Goal: Task Accomplishment & Management: Manage account settings

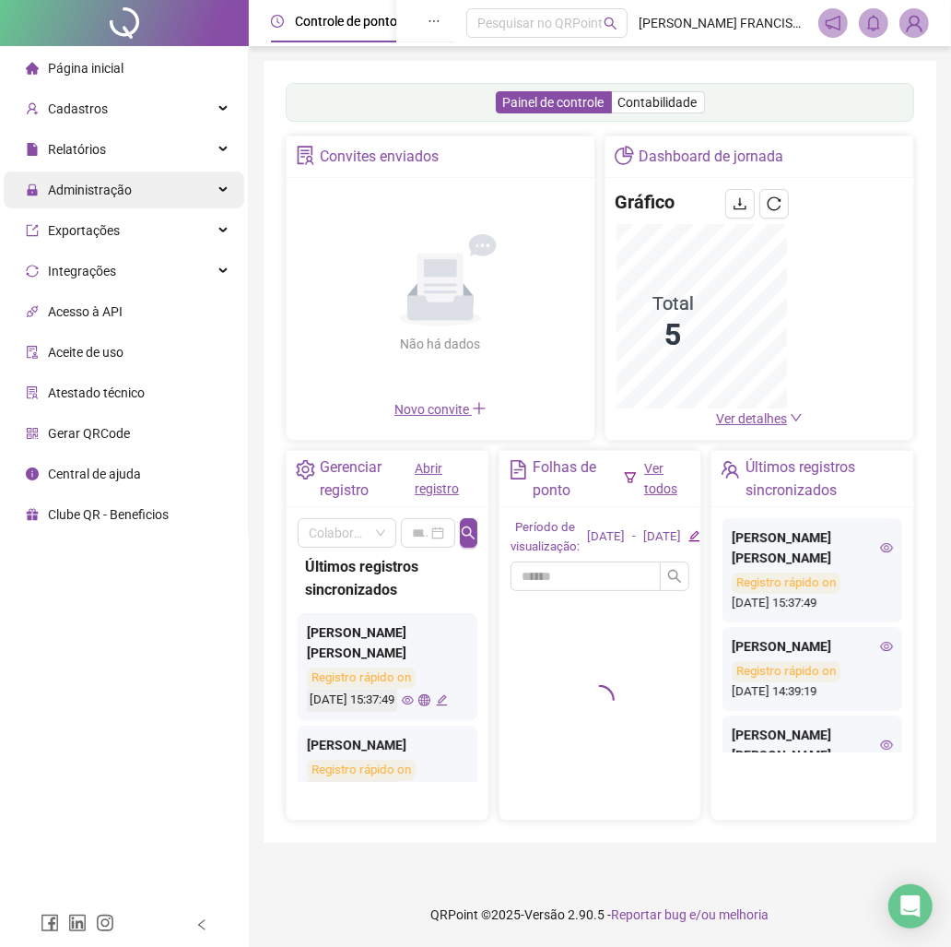
click at [144, 206] on div "Administração" at bounding box center [124, 189] width 241 height 37
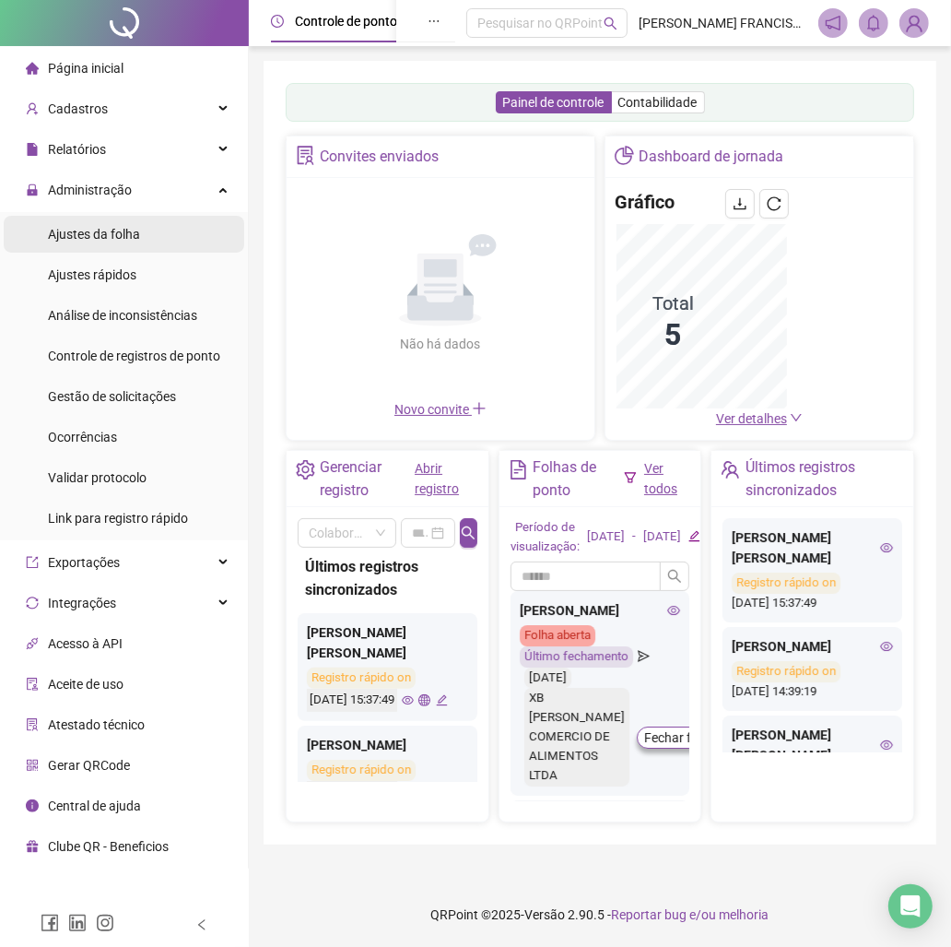
click at [117, 249] on div "Ajustes da folha" at bounding box center [94, 234] width 92 height 37
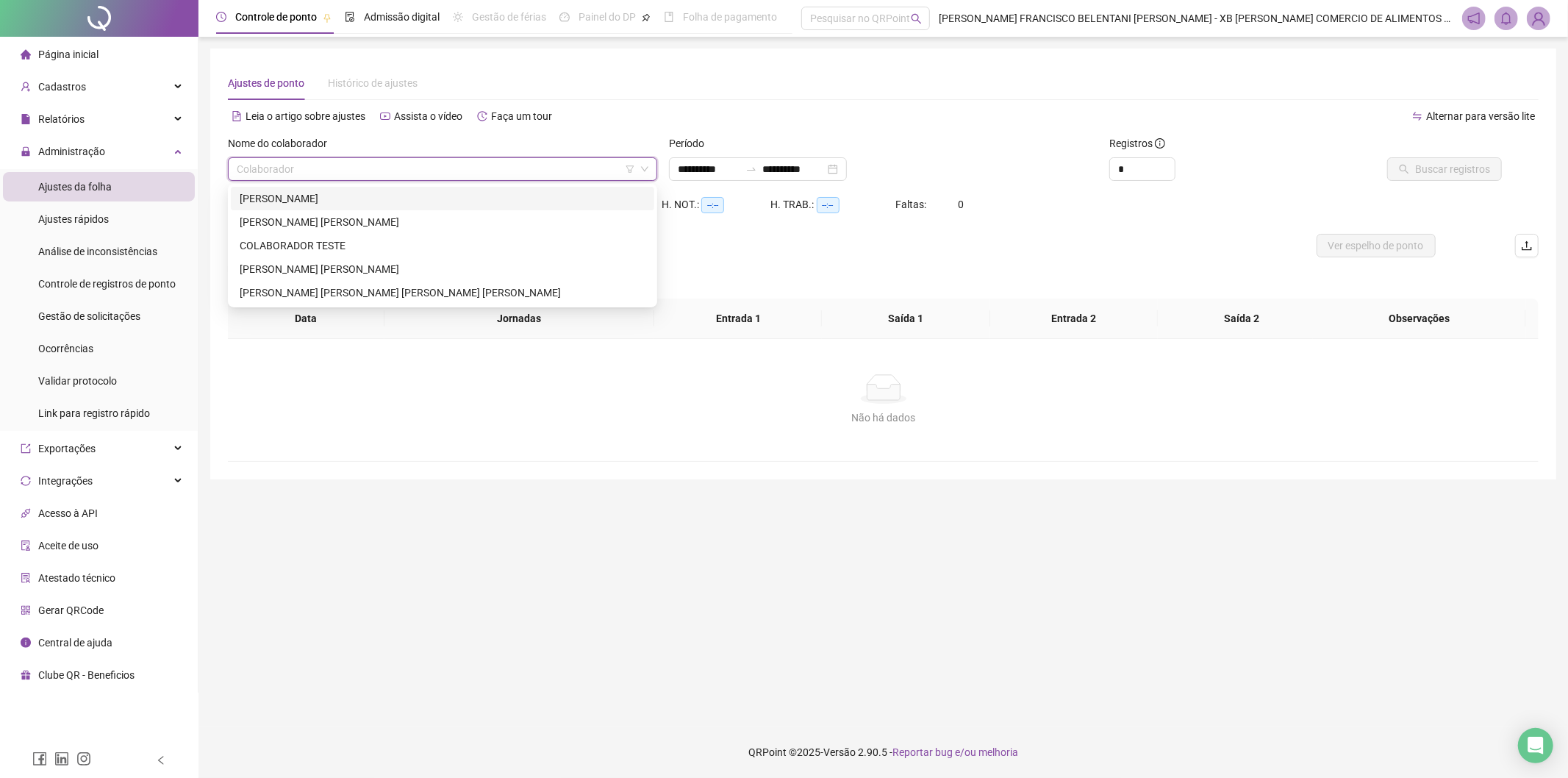
click at [392, 158] on input "search" at bounding box center [436, 169] width 399 height 22
click at [394, 206] on div "[PERSON_NAME]" at bounding box center [442, 199] width 406 height 16
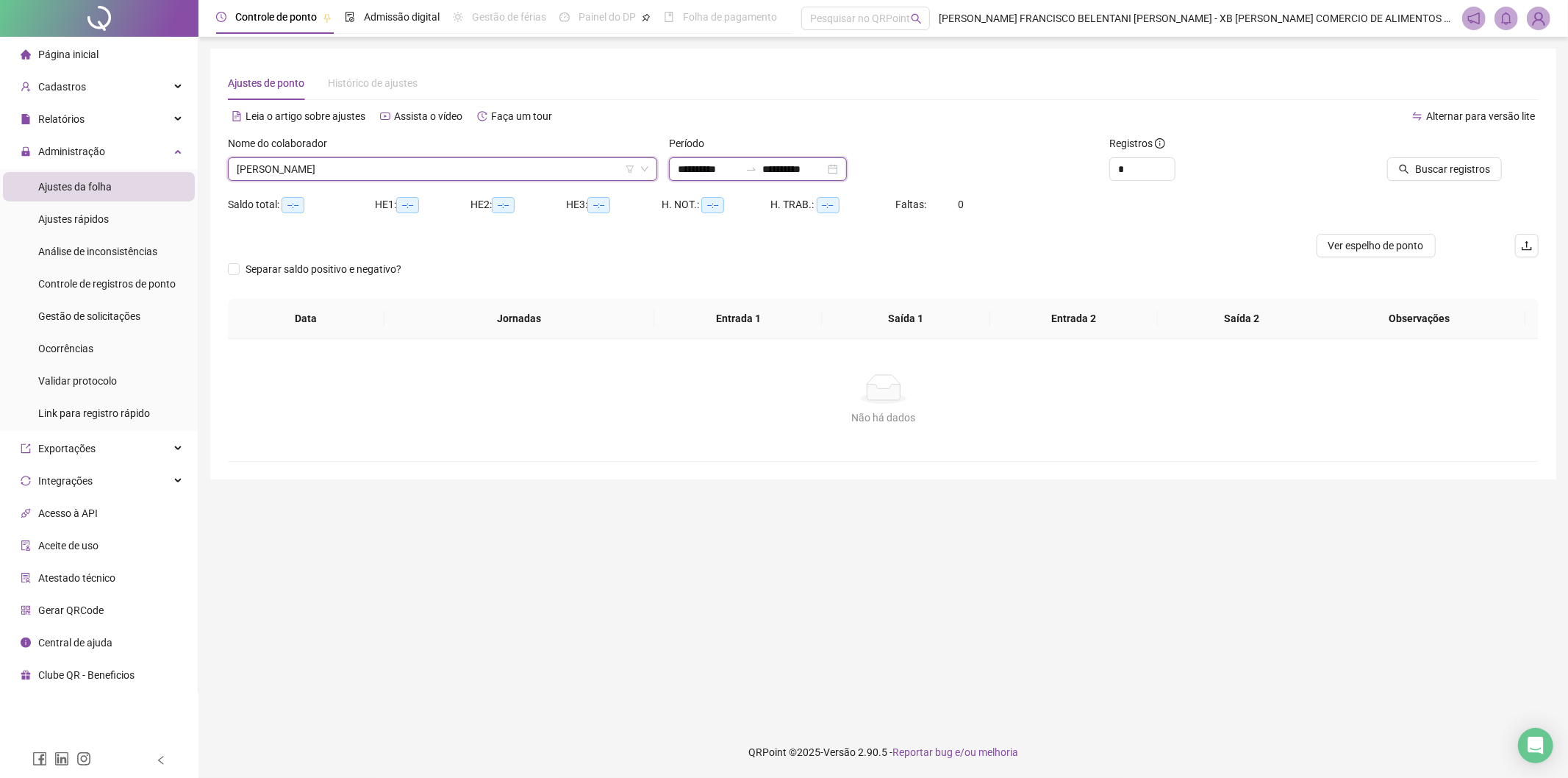
click at [682, 173] on input "**********" at bounding box center [708, 169] width 61 height 16
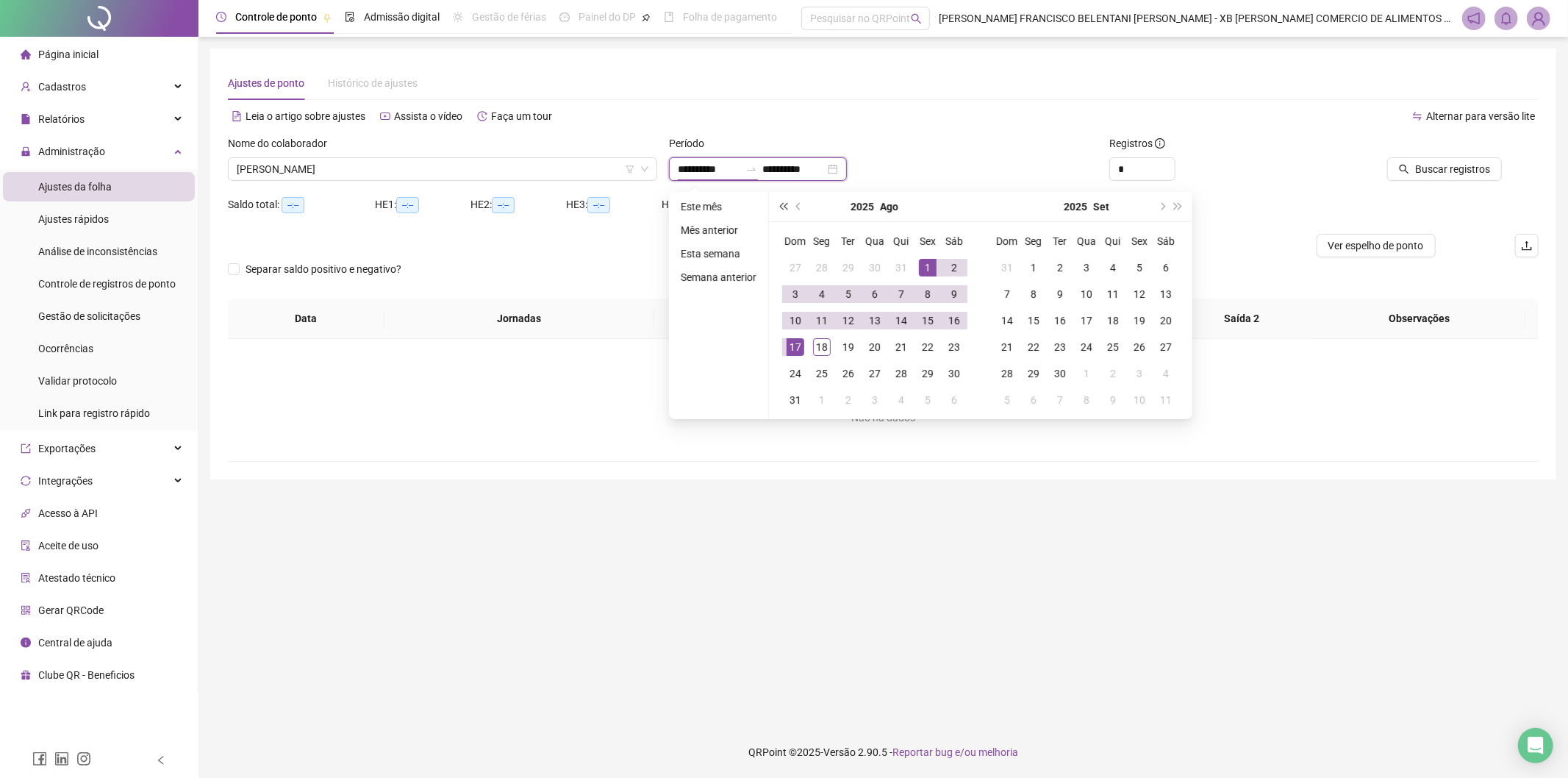
type input "**********"
click at [758, 203] on span "prev-year" at bounding box center [799, 206] width 7 height 7
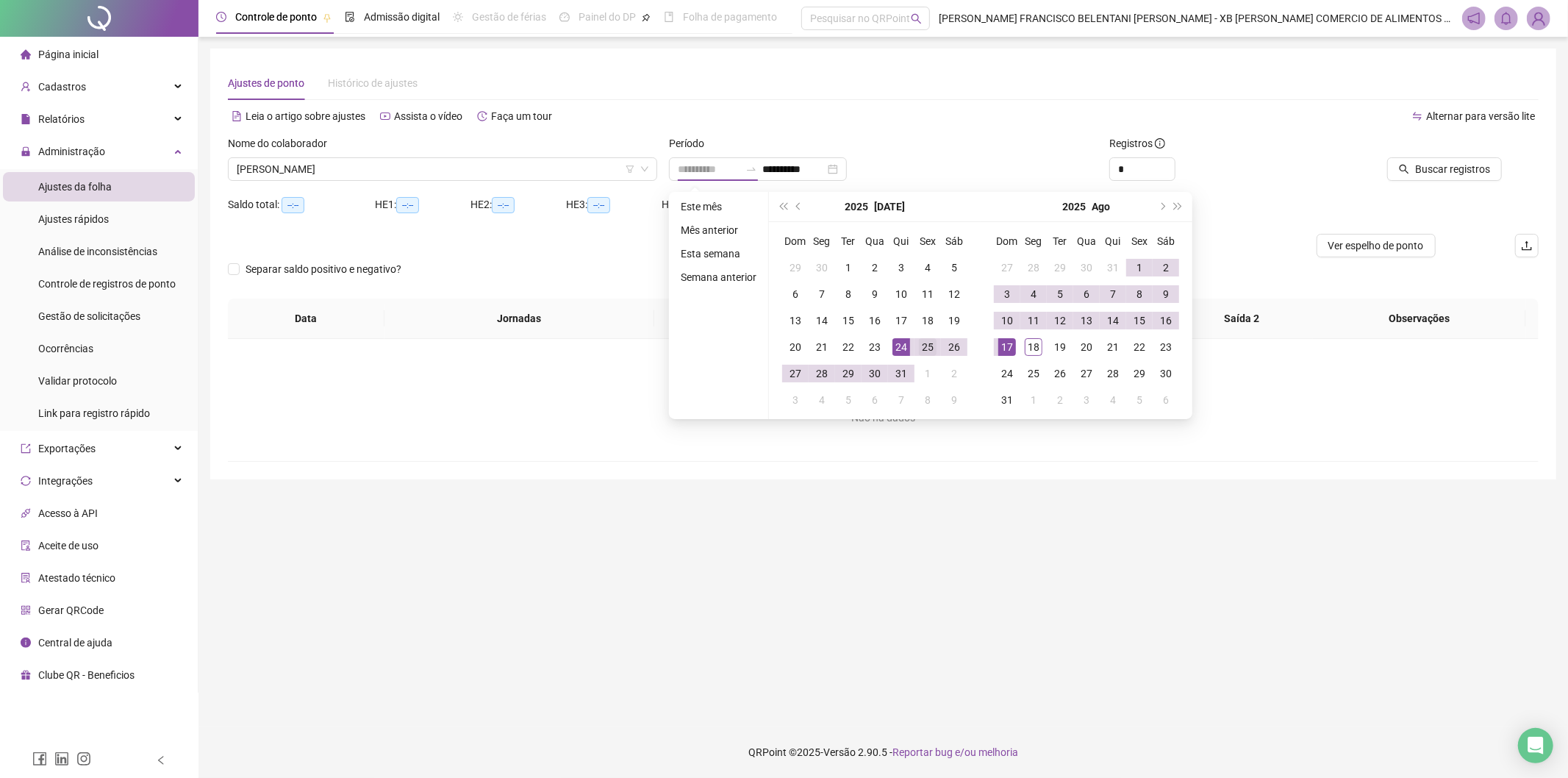
type input "**********"
click at [758, 353] on div "25" at bounding box center [928, 347] width 18 height 18
type input "**********"
click at [758, 351] on div "18" at bounding box center [1034, 347] width 18 height 18
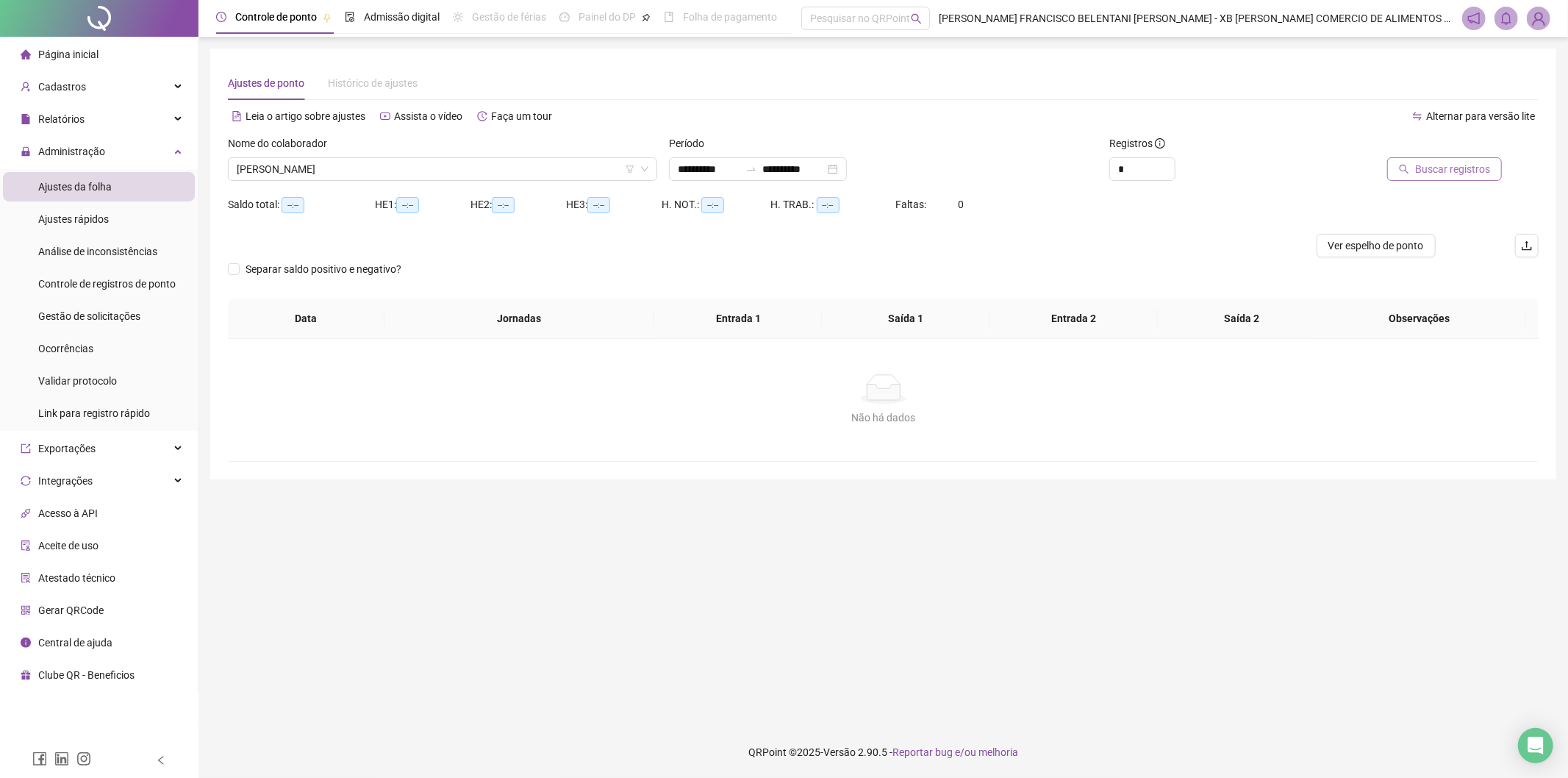
click at [758, 174] on span "Buscar registros" at bounding box center [1452, 169] width 75 height 16
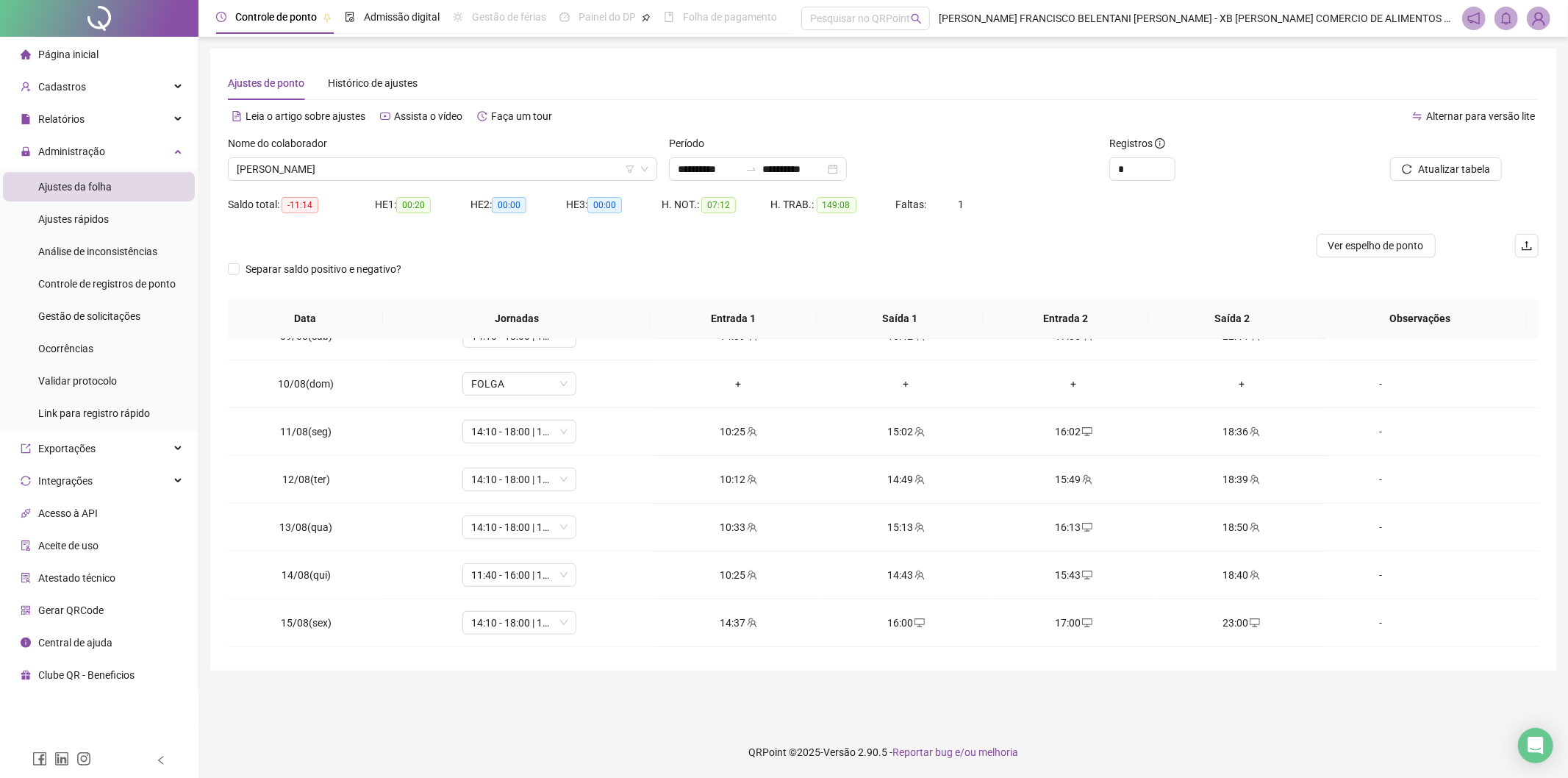
scroll to position [883, 0]
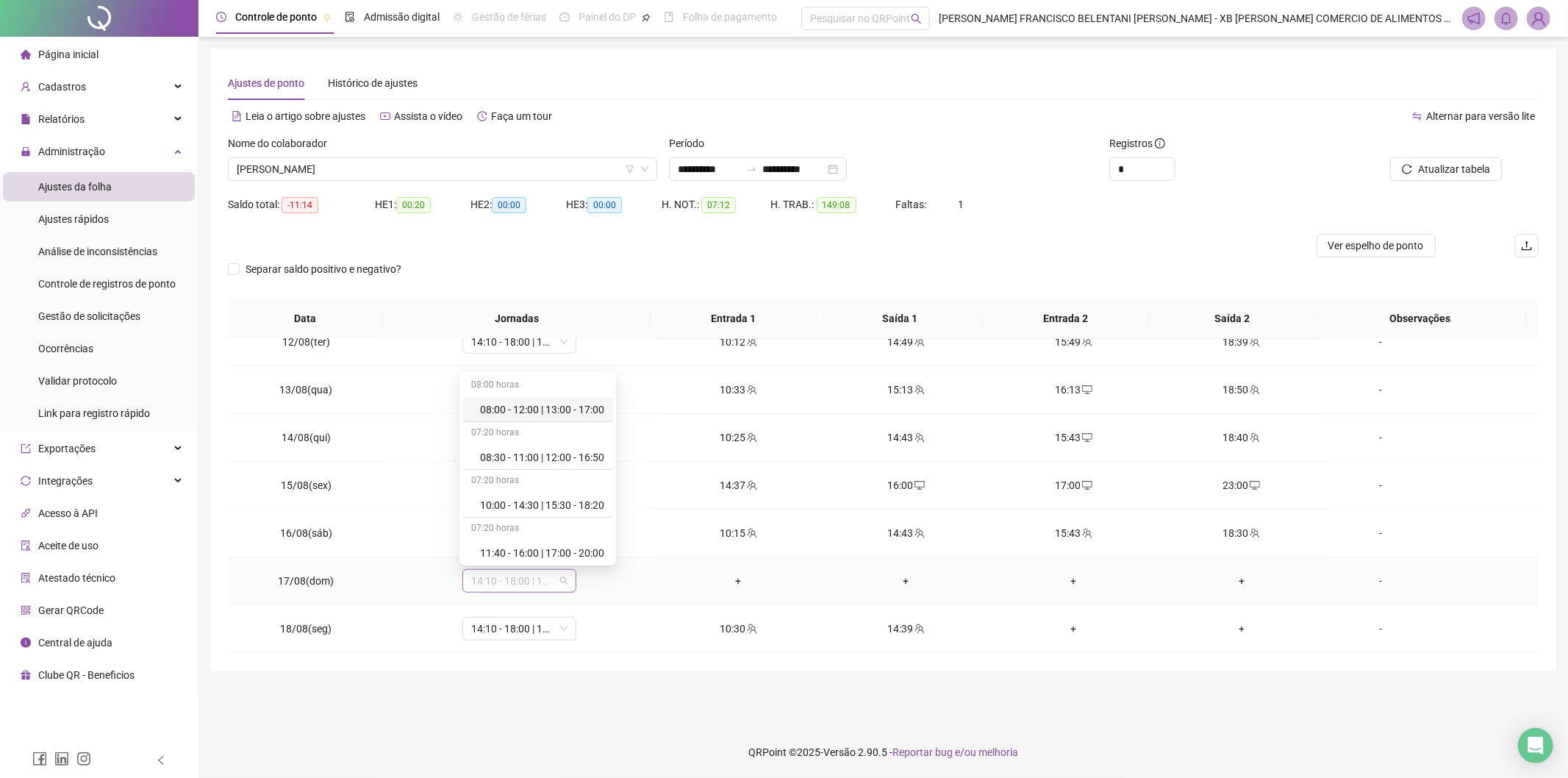
click at [504, 584] on span "14:10 - 18:00 | 19:00 - 22:30" at bounding box center [519, 581] width 97 height 22
click at [519, 497] on div "Folga" at bounding box center [542, 500] width 124 height 16
click at [577, 547] on span "Sim" at bounding box center [585, 542] width 17 height 16
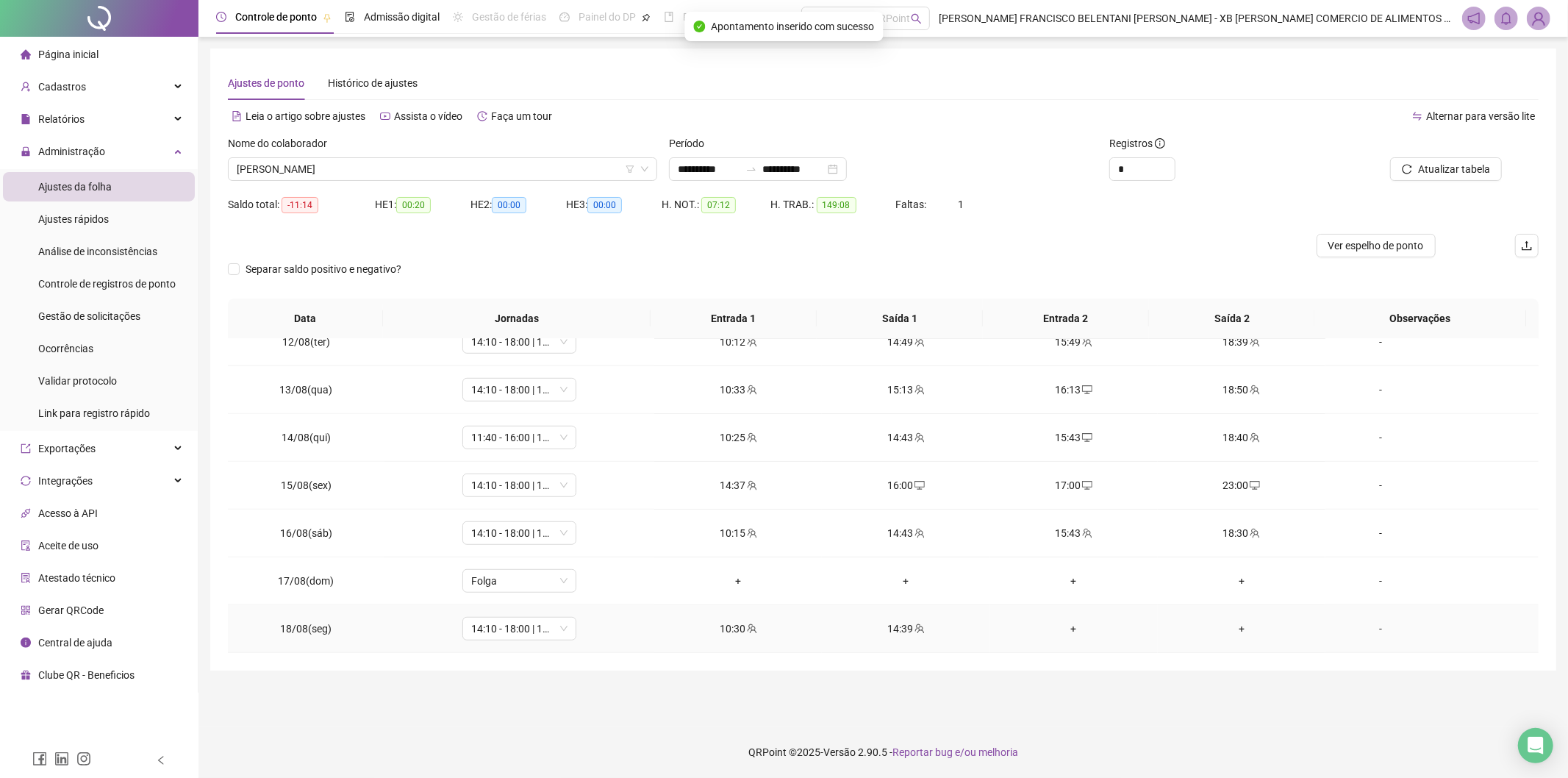
click at [758, 633] on div "+" at bounding box center [1074, 629] width 144 height 16
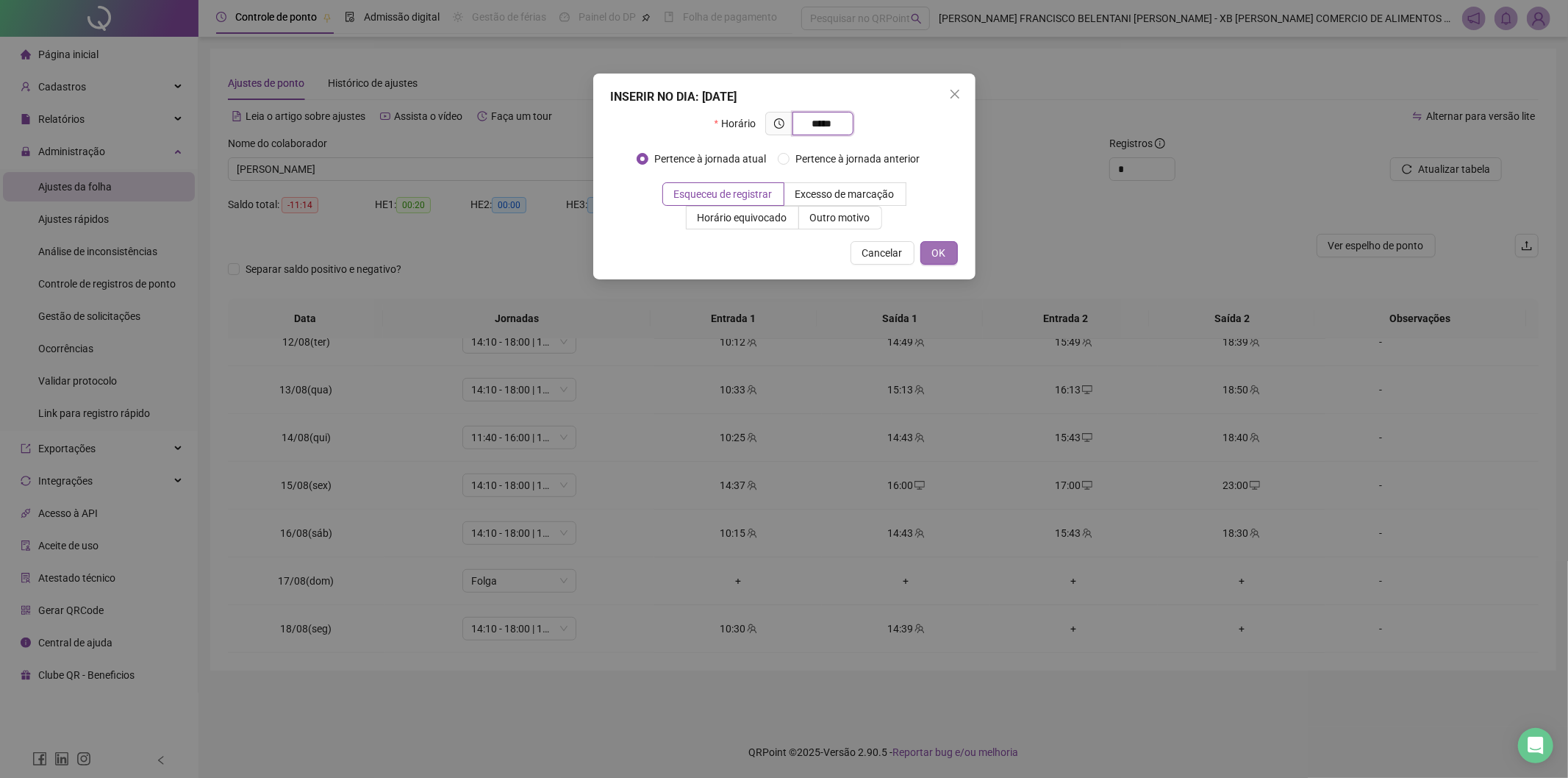
type input "*****"
click at [758, 254] on span "OK" at bounding box center [940, 253] width 14 height 16
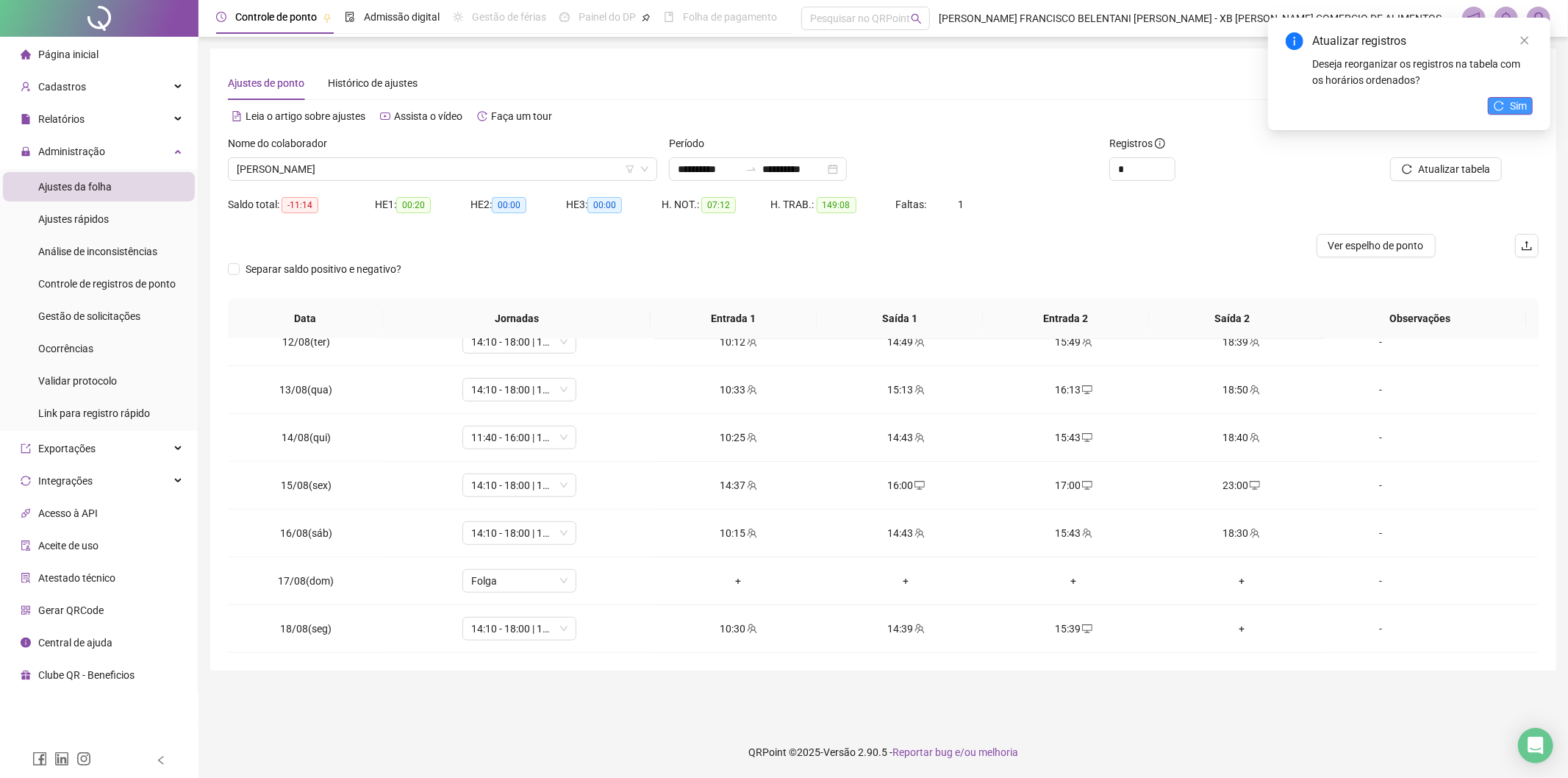
click at [758, 99] on span "Sim" at bounding box center [1518, 106] width 17 height 16
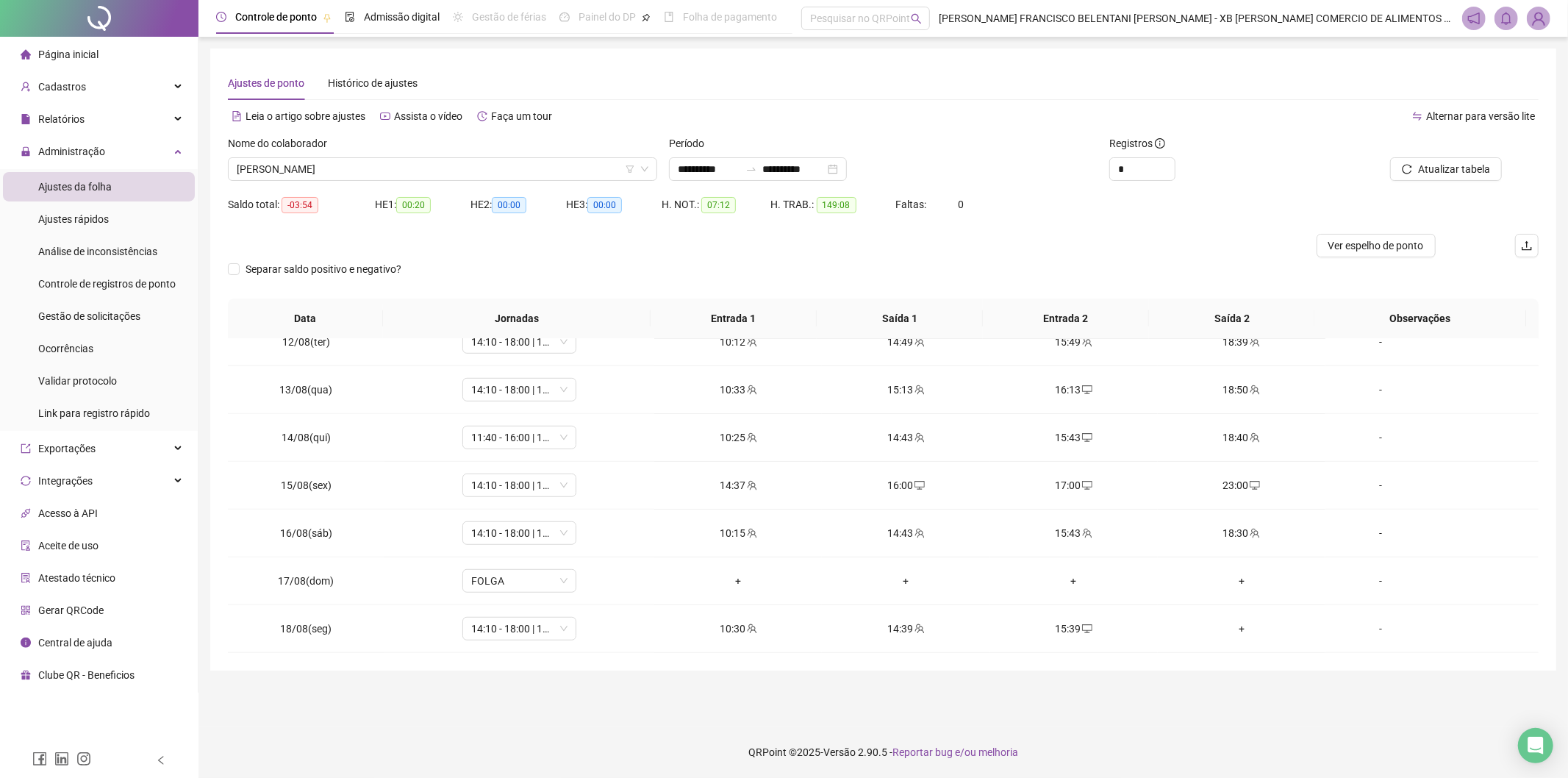
scroll to position [883, 0]
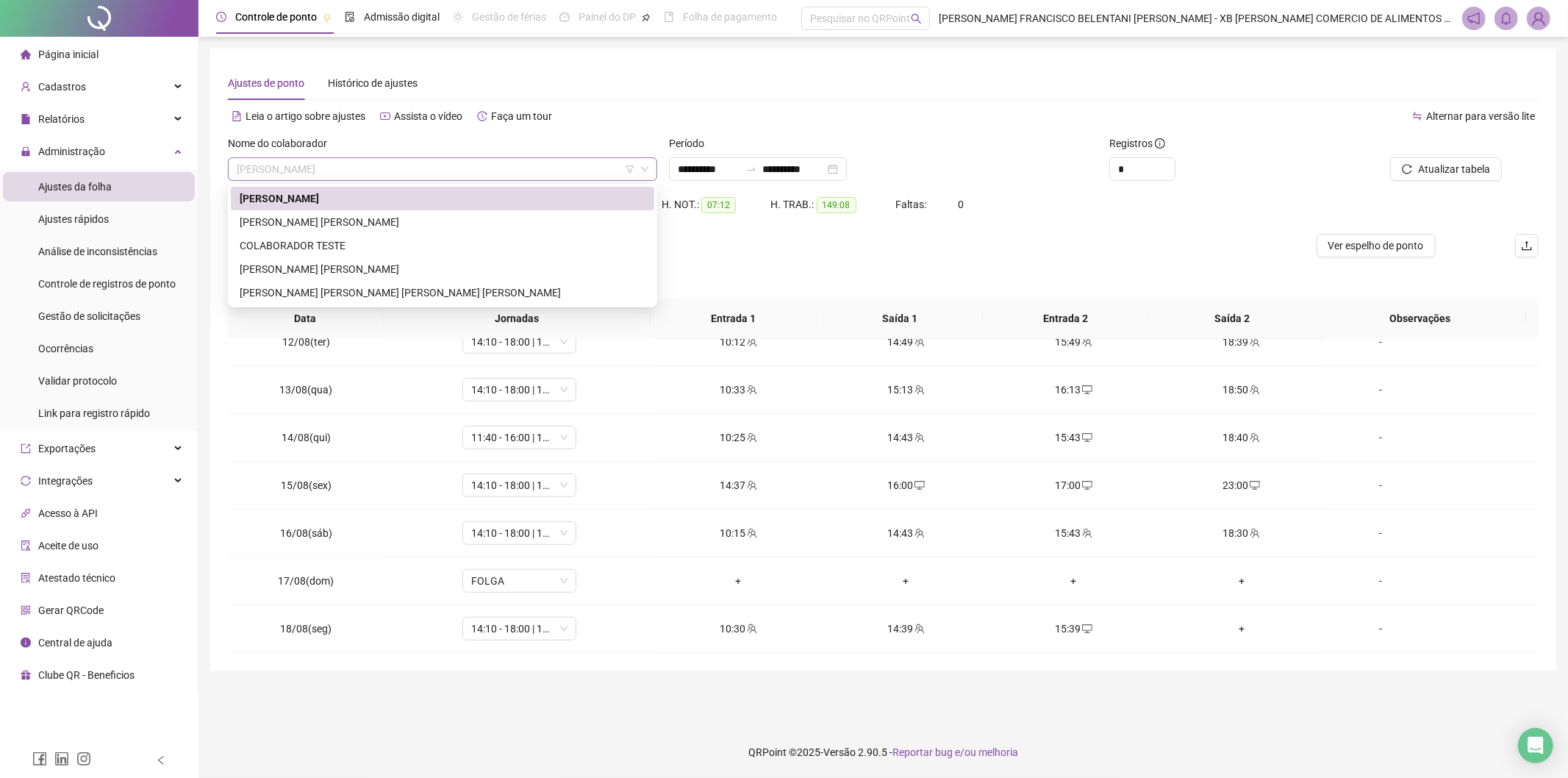
click at [377, 172] on span "[PERSON_NAME]" at bounding box center [443, 169] width 412 height 22
click at [369, 231] on div "[PERSON_NAME] [PERSON_NAME]" at bounding box center [442, 222] width 424 height 23
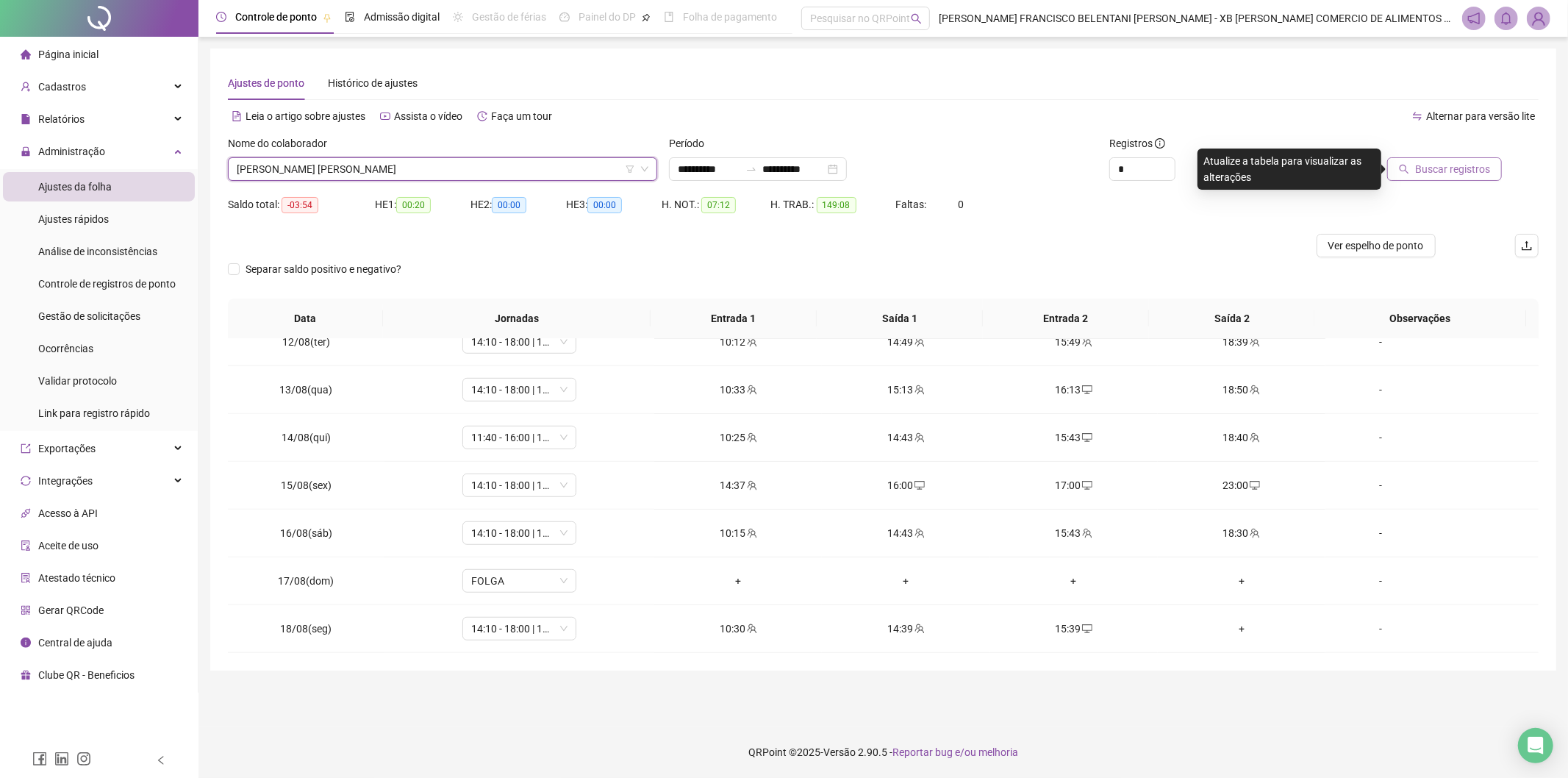
click at [758, 167] on span "Buscar registros" at bounding box center [1452, 169] width 75 height 16
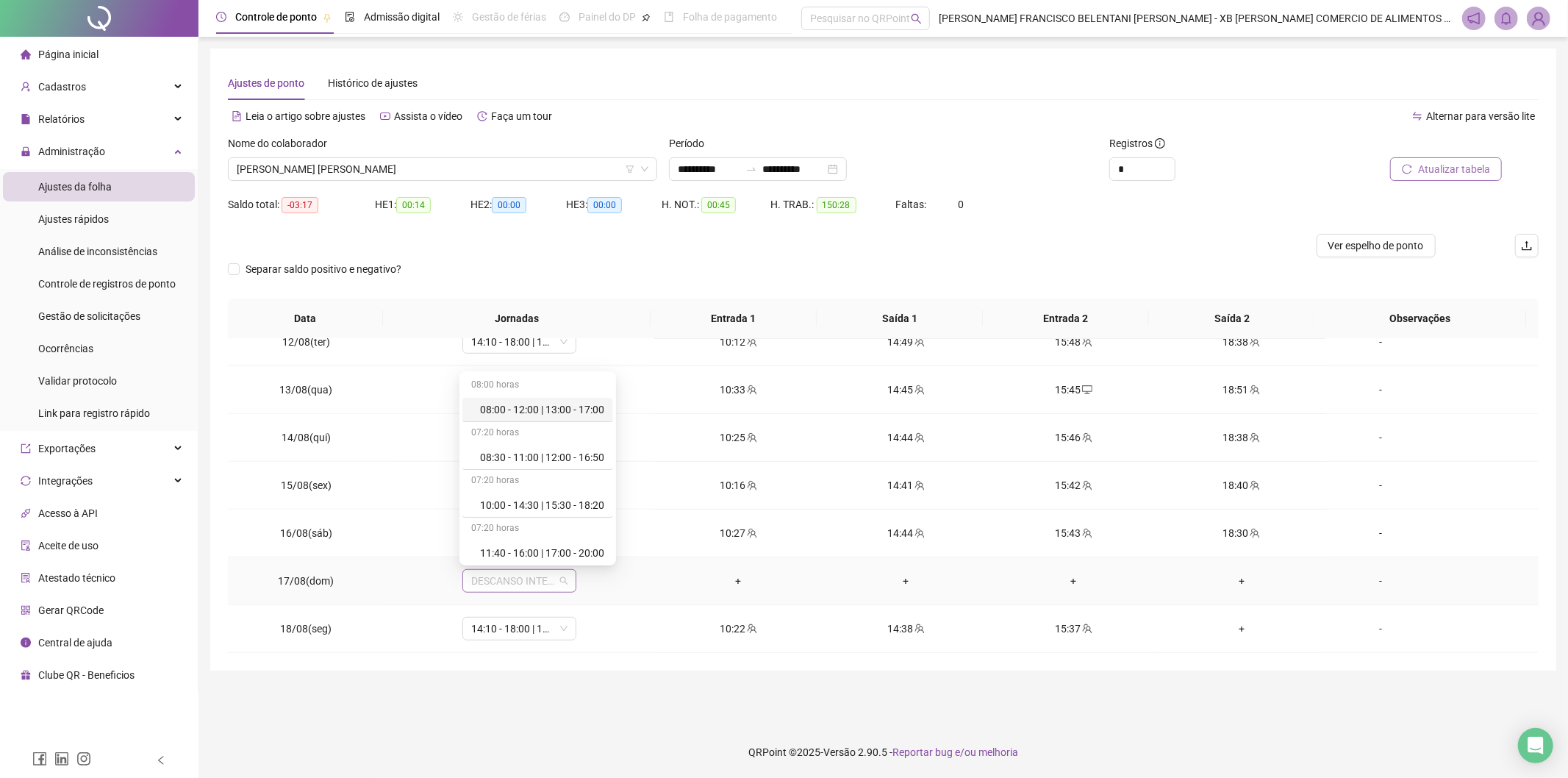
click at [504, 592] on div "DESCANSO INTER-JORNADA" at bounding box center [519, 580] width 114 height 23
click at [515, 464] on div "Folga" at bounding box center [538, 455] width 151 height 24
click at [577, 540] on span "Sim" at bounding box center [585, 542] width 17 height 16
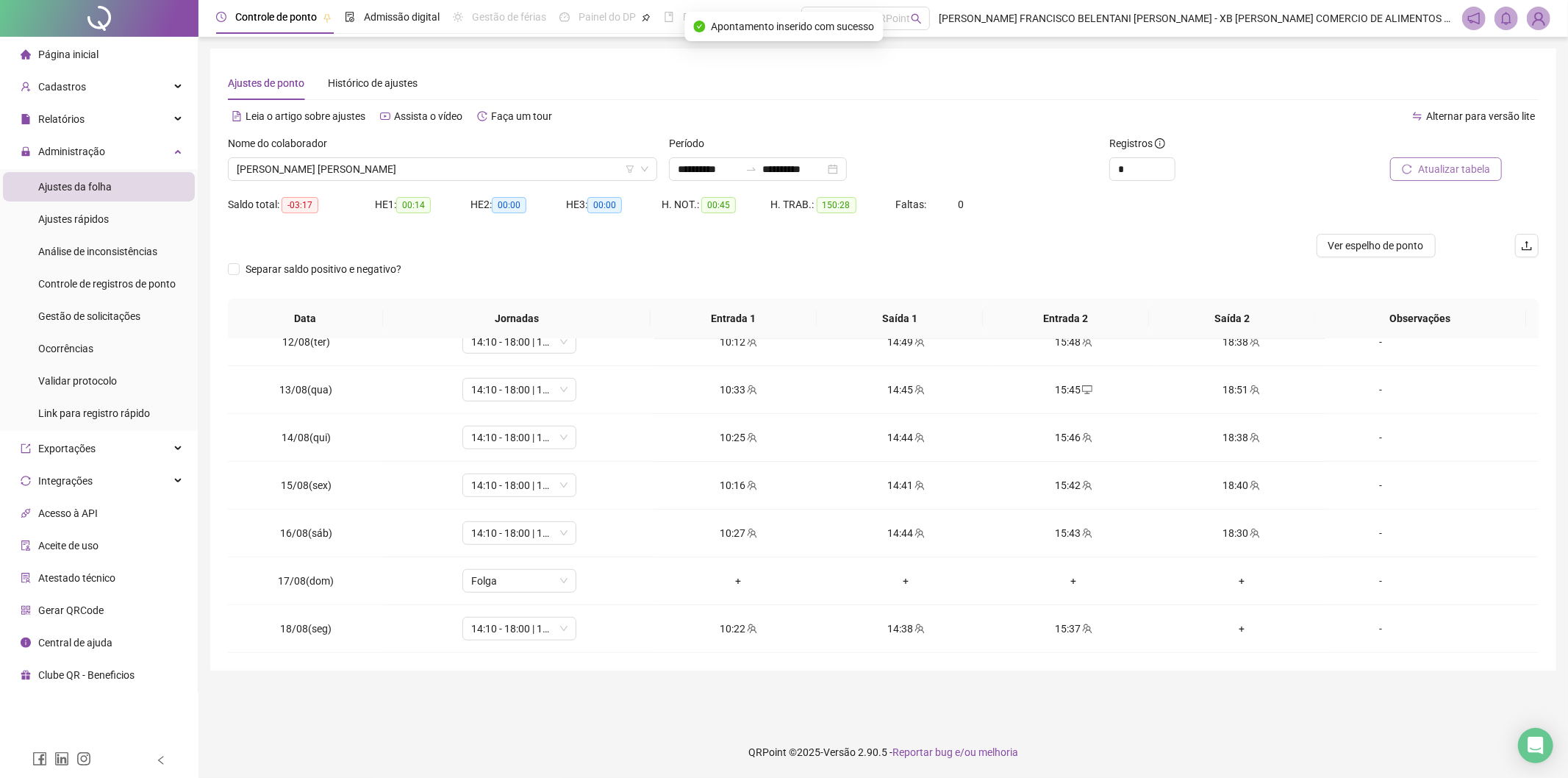
click at [758, 176] on span "Atualizar tabela" at bounding box center [1454, 169] width 72 height 16
click at [319, 174] on span "[PERSON_NAME] [PERSON_NAME]" at bounding box center [443, 169] width 412 height 22
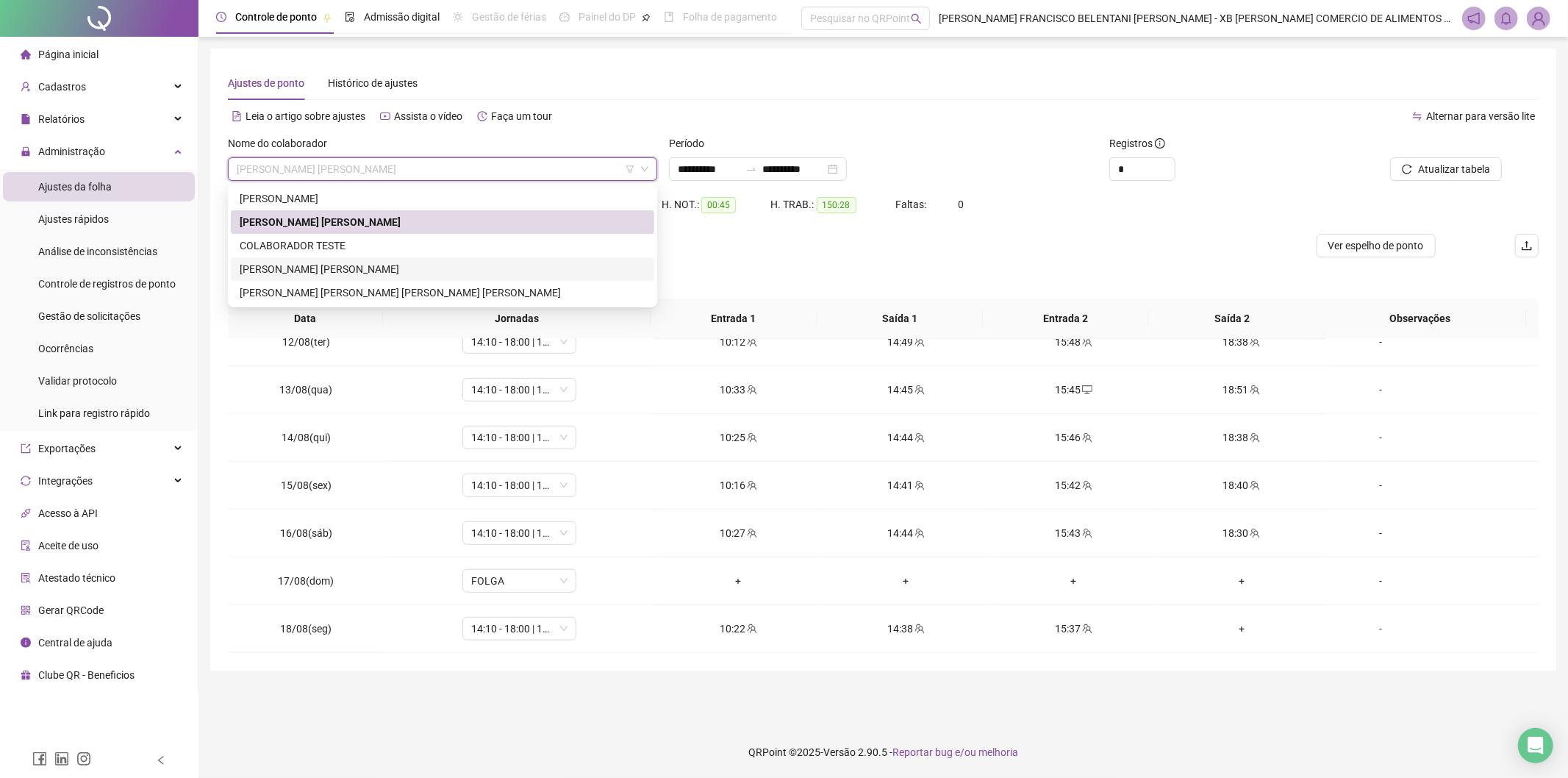
click at [324, 263] on div "[PERSON_NAME] [PERSON_NAME]" at bounding box center [442, 269] width 406 height 16
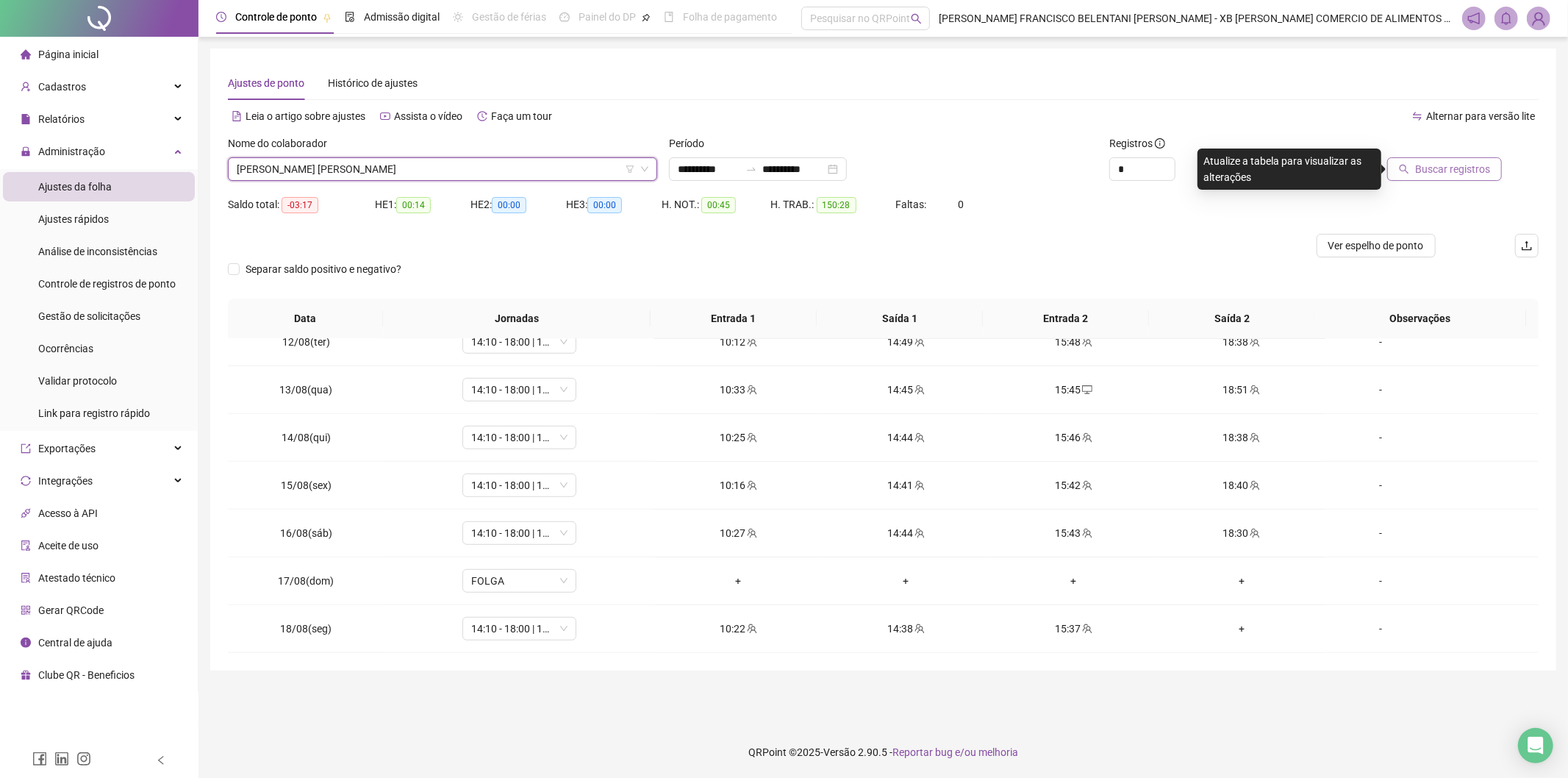
click at [758, 163] on span "Buscar registros" at bounding box center [1452, 169] width 75 height 16
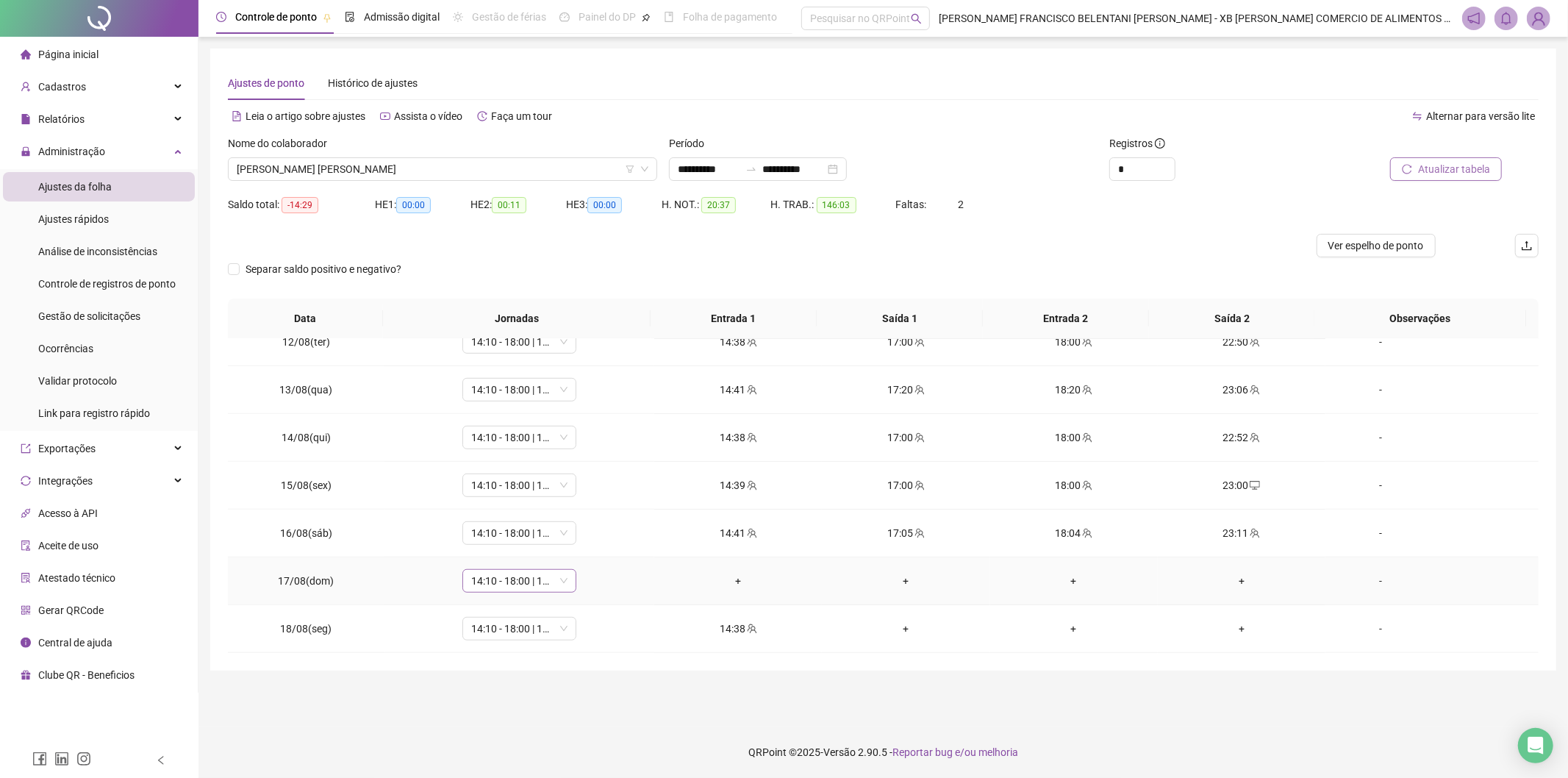
click at [503, 583] on span "14:10 - 18:00 | 19:00 - 22:30" at bounding box center [519, 581] width 97 height 22
click at [540, 460] on div "Folga" at bounding box center [542, 455] width 124 height 16
click at [582, 548] on span "Sim" at bounding box center [585, 542] width 17 height 16
click at [758, 171] on span "Atualizar tabela" at bounding box center [1454, 169] width 72 height 16
click at [758, 174] on input "**********" at bounding box center [794, 169] width 61 height 16
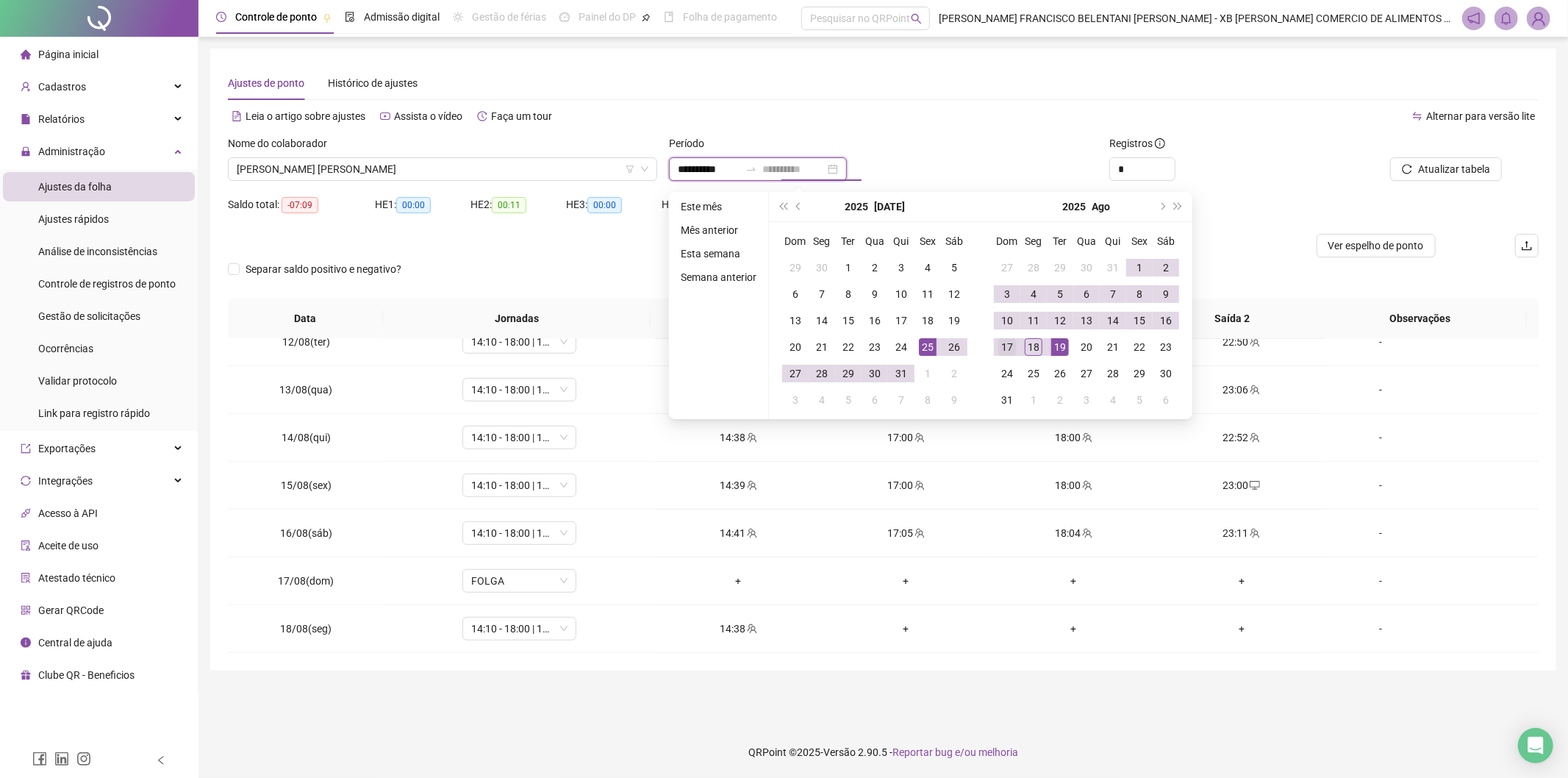
type input "**********"
click at [758, 349] on div "17" at bounding box center [1007, 347] width 18 height 18
type input "**********"
click at [758, 174] on button "Atualizar tabela" at bounding box center [1446, 168] width 112 height 23
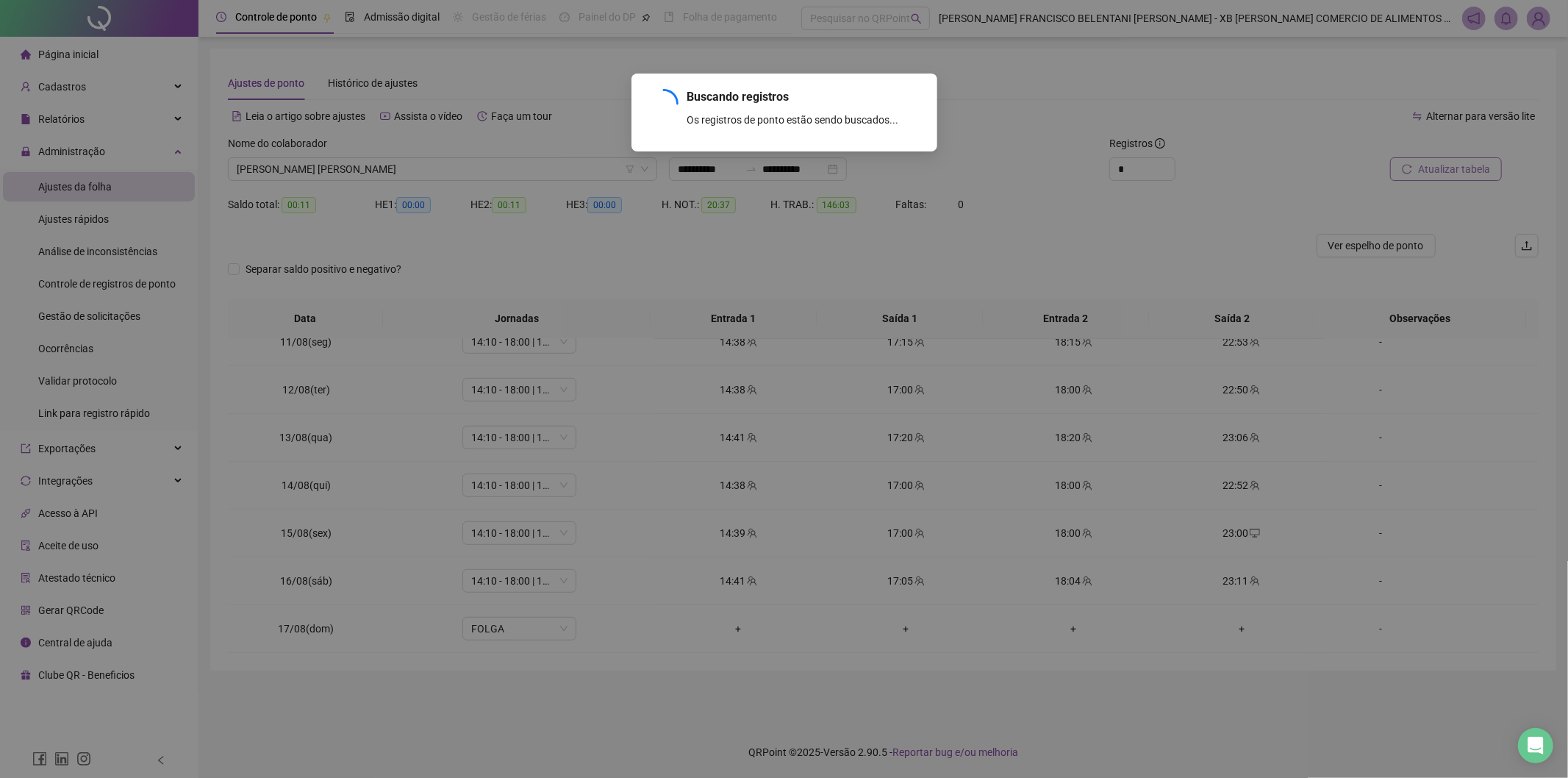
scroll to position [835, 0]
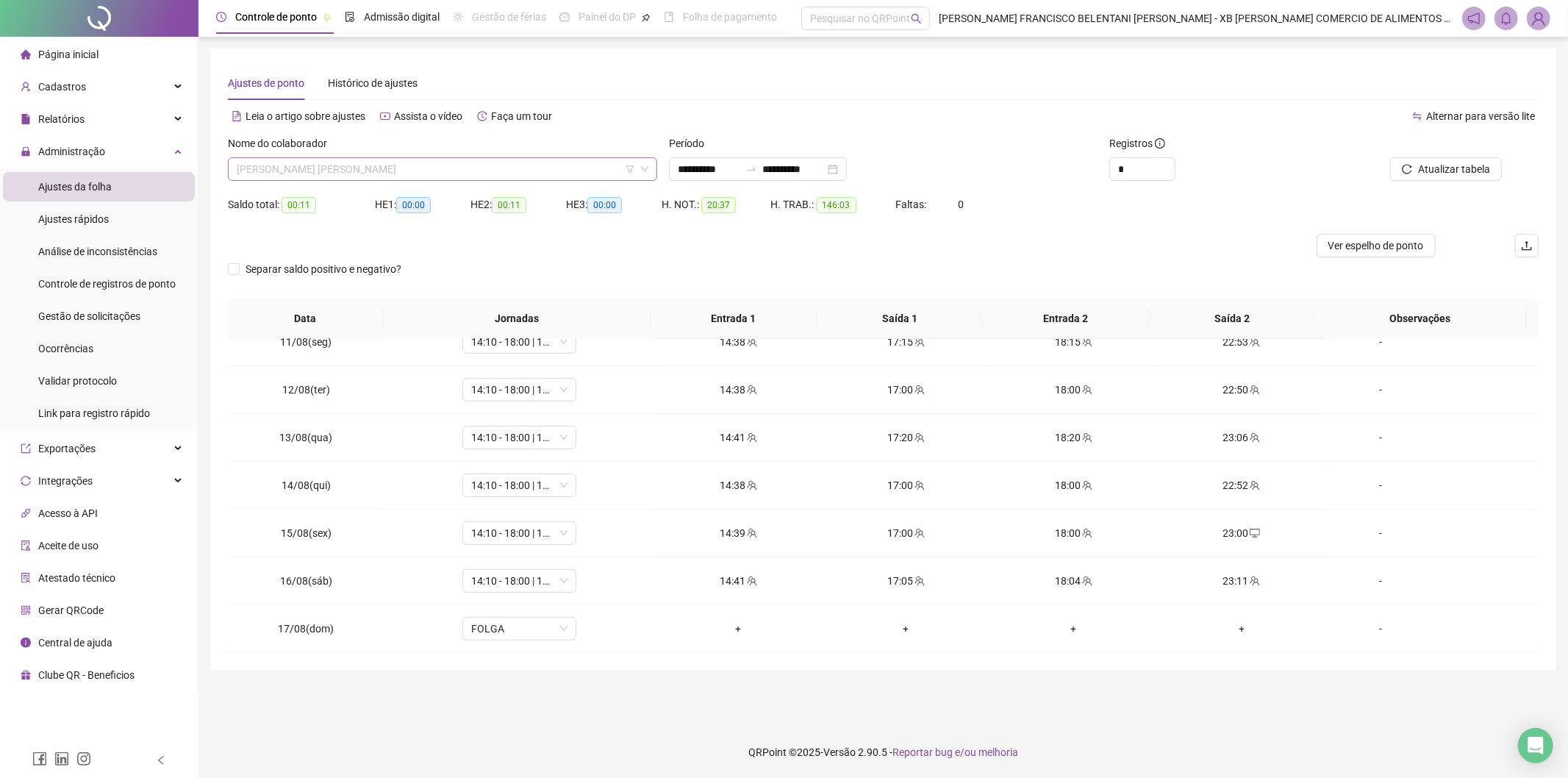
click at [400, 173] on span "[PERSON_NAME] [PERSON_NAME]" at bounding box center [443, 169] width 412 height 22
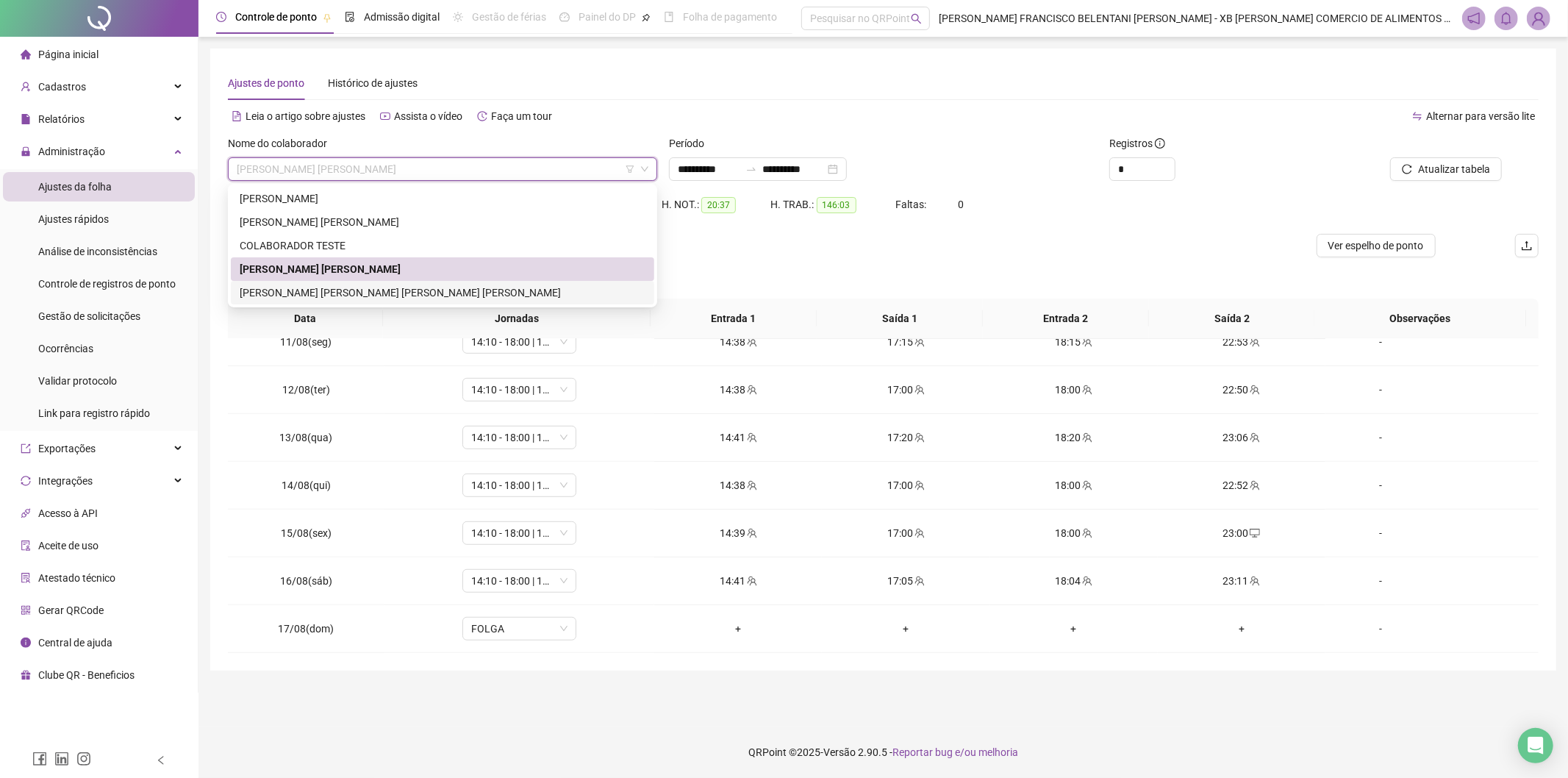
click at [407, 291] on div "[PERSON_NAME] [PERSON_NAME] [PERSON_NAME] [PERSON_NAME]" at bounding box center [442, 293] width 406 height 16
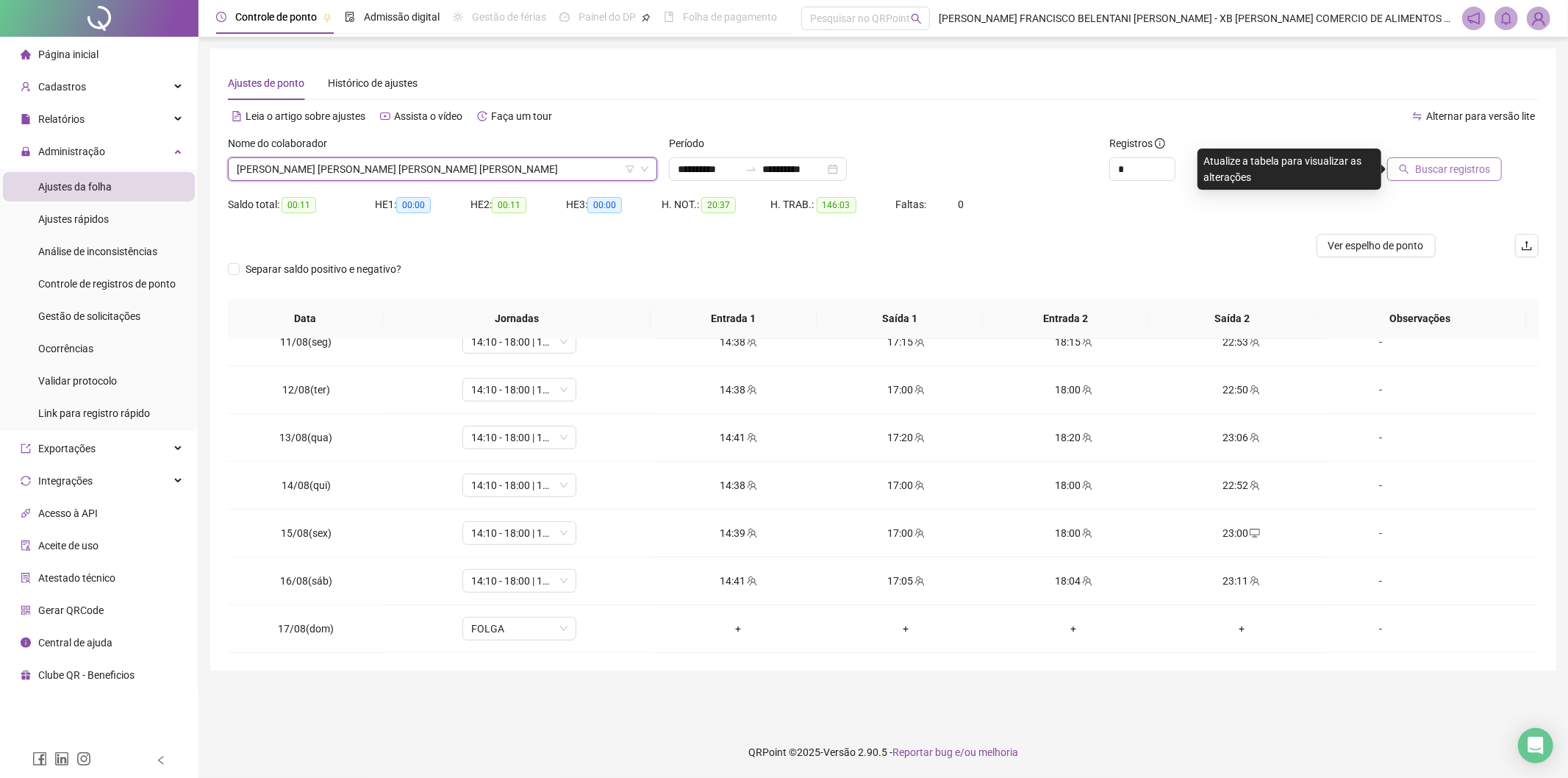
click at [758, 164] on span "Buscar registros" at bounding box center [1452, 169] width 75 height 16
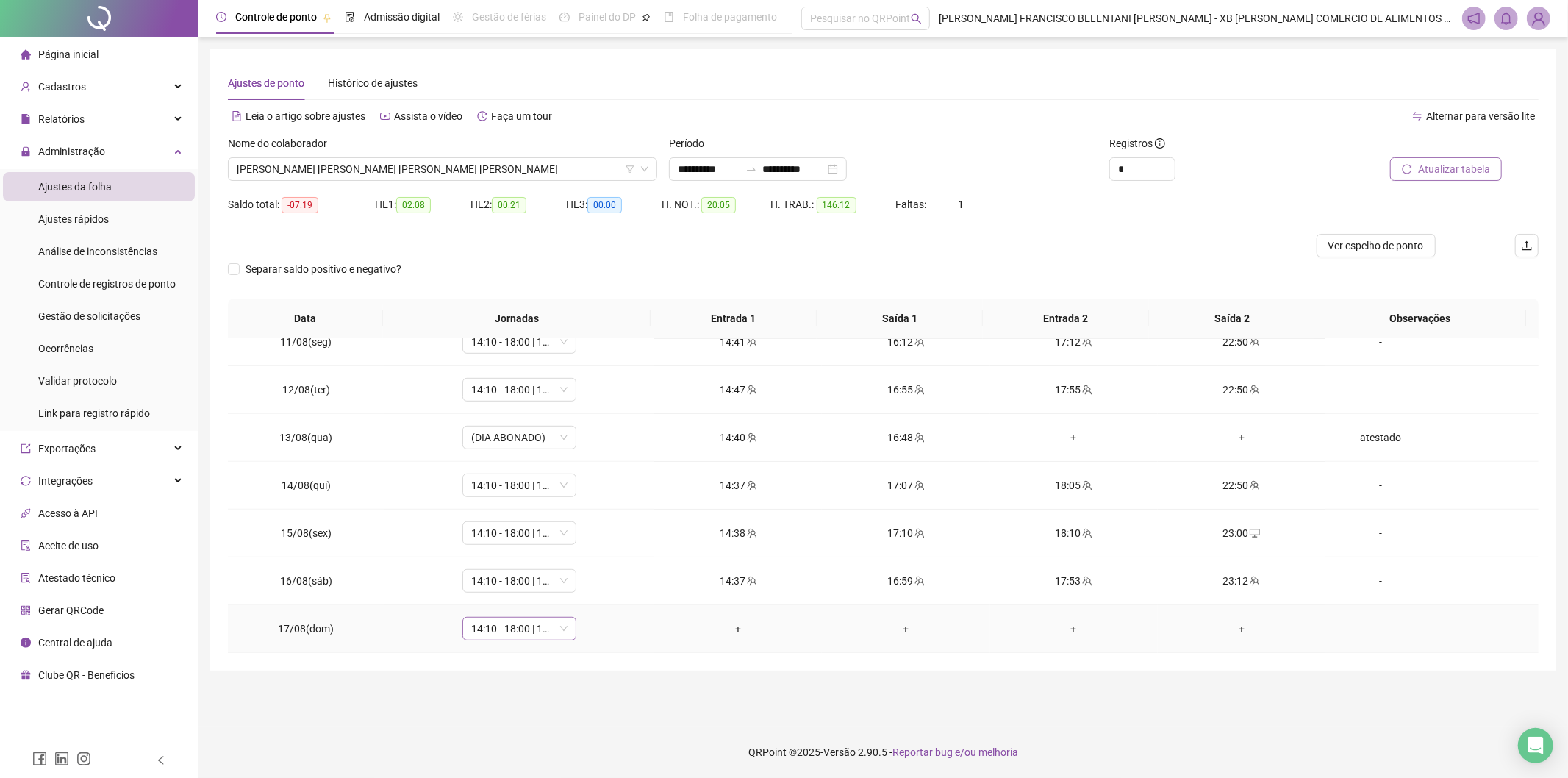
click at [495, 628] on span "14:10 - 18:00 | 19:00 - 22:30" at bounding box center [519, 629] width 97 height 22
click at [508, 508] on div "Folga" at bounding box center [542, 502] width 124 height 16
click at [588, 589] on span "Sim" at bounding box center [585, 590] width 17 height 16
click at [758, 174] on span "Atualizar tabela" at bounding box center [1454, 169] width 72 height 16
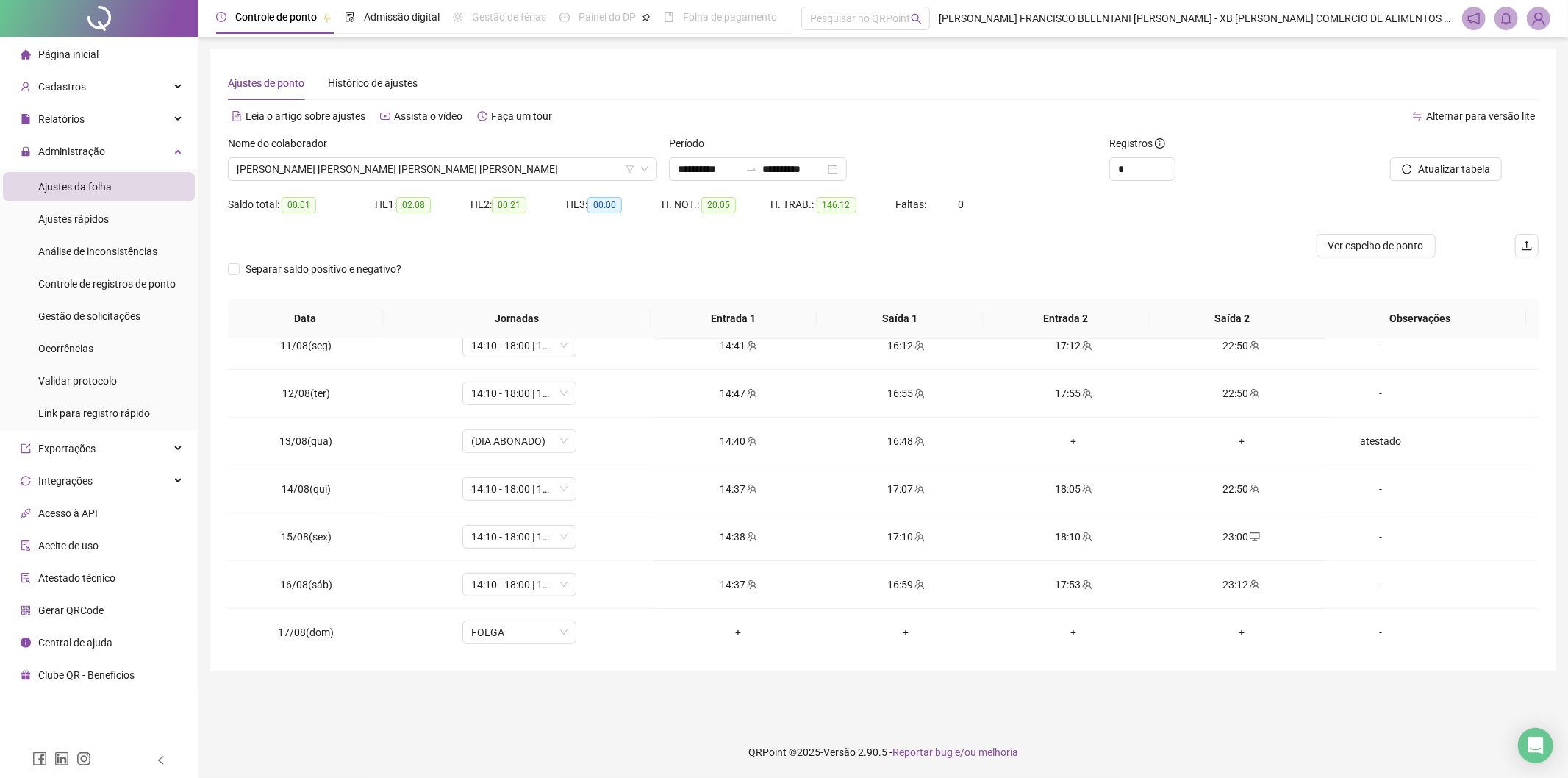
scroll to position [835, 0]
click at [318, 167] on span "[PERSON_NAME] [PERSON_NAME] [PERSON_NAME] [PERSON_NAME]" at bounding box center [443, 169] width 412 height 22
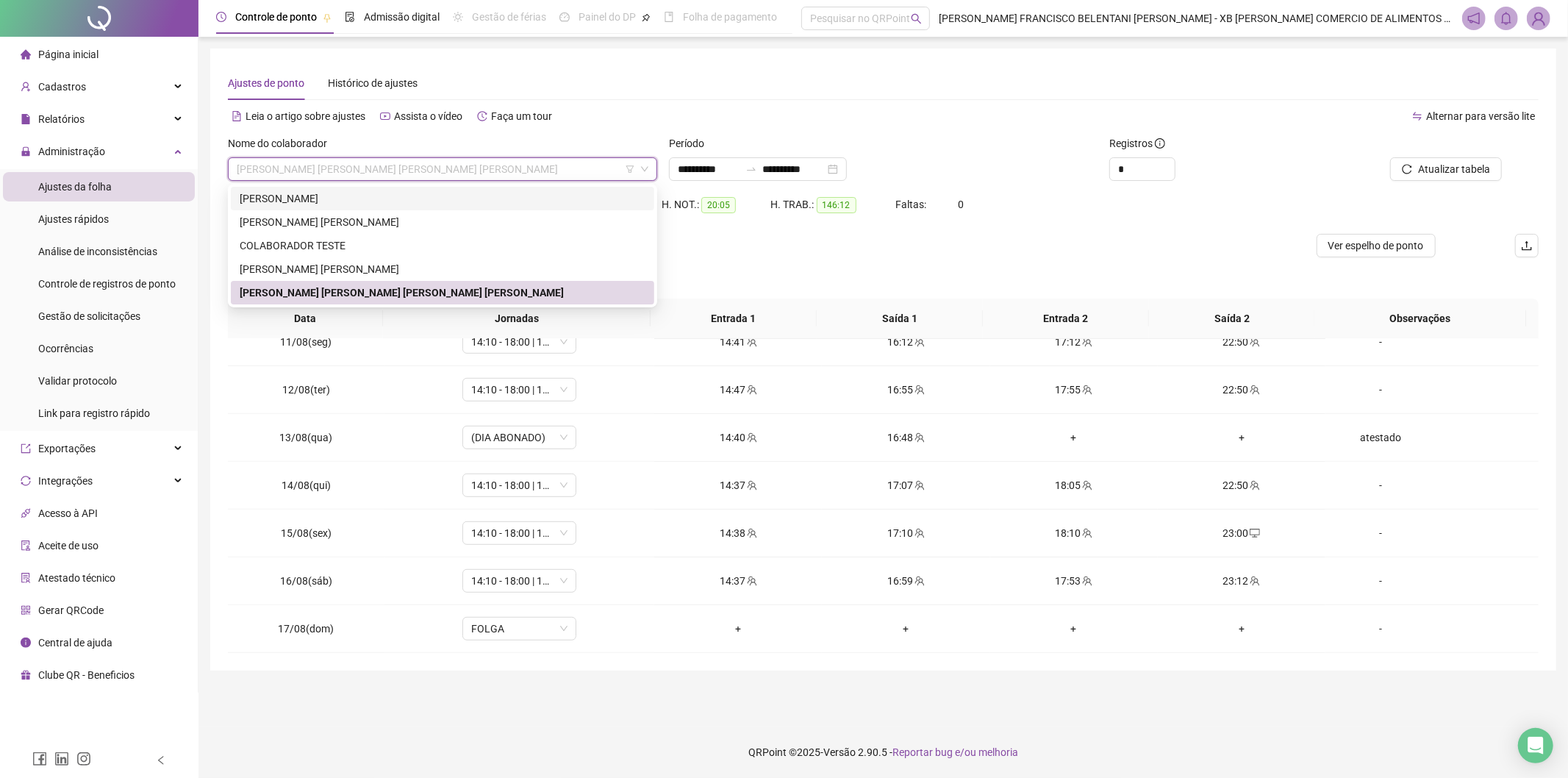
click at [325, 192] on div "[PERSON_NAME]" at bounding box center [442, 199] width 406 height 16
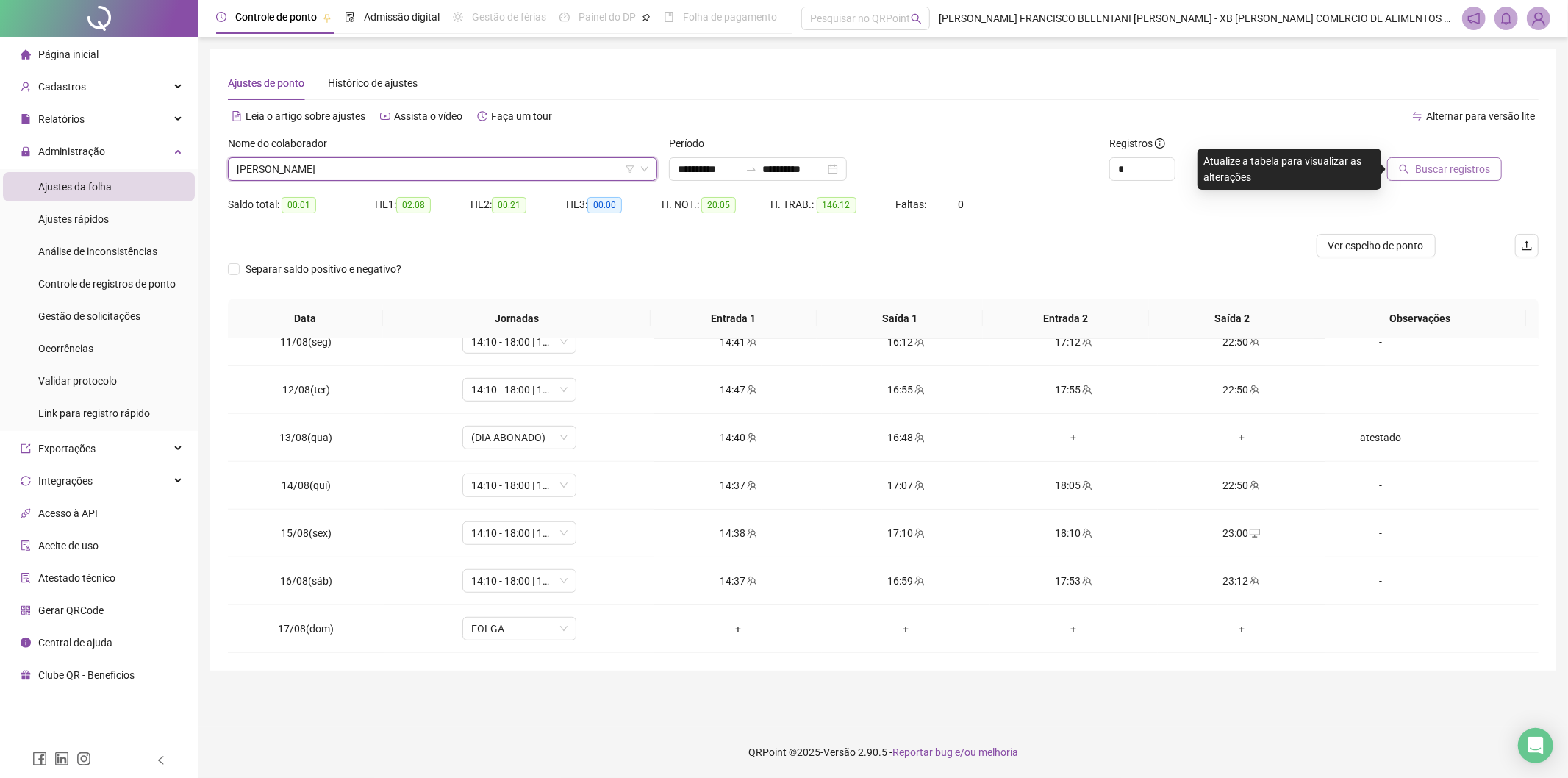
click at [758, 174] on span "Buscar registros" at bounding box center [1452, 169] width 75 height 16
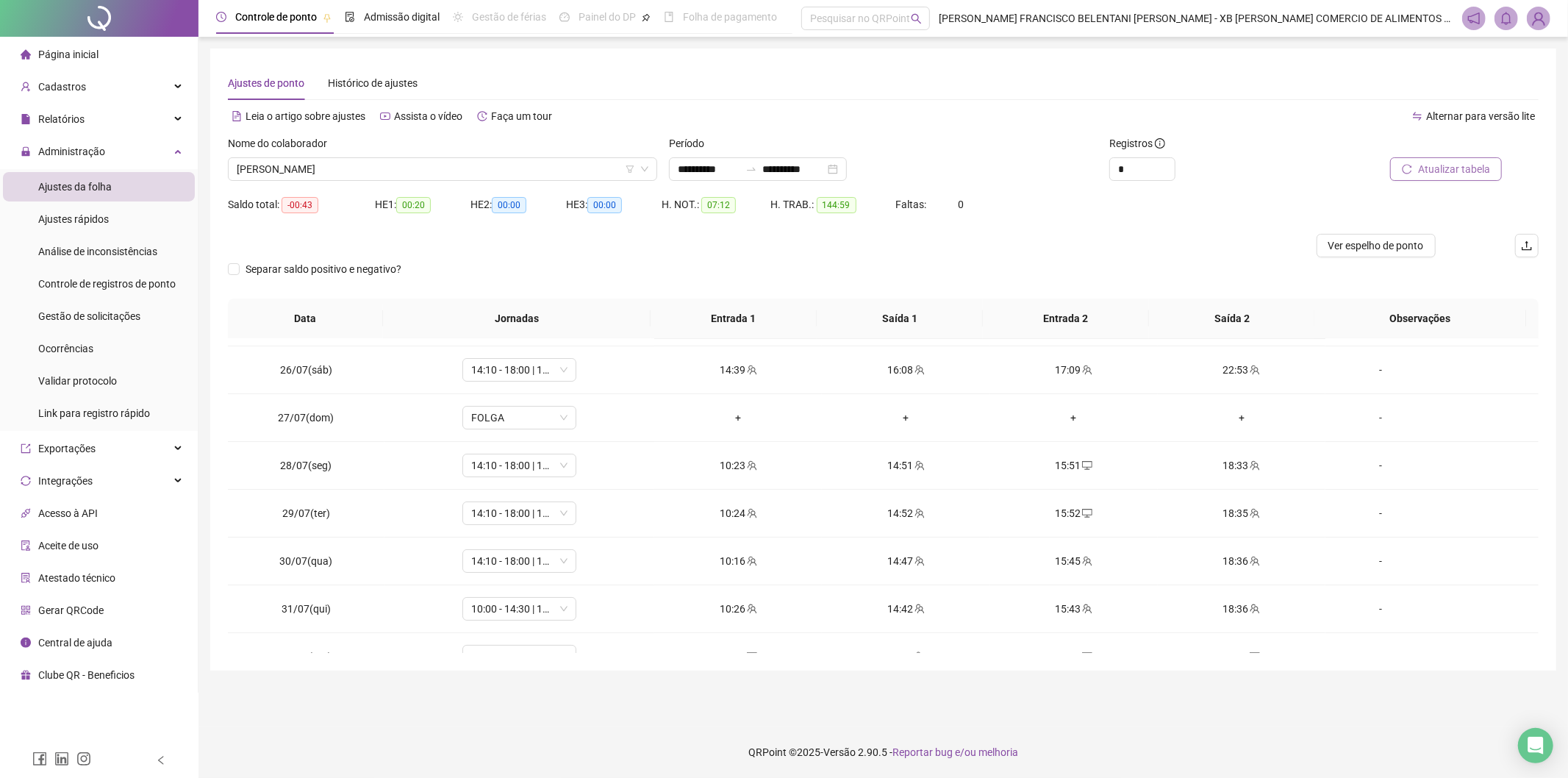
scroll to position [0, 0]
